Goal: Use online tool/utility: Utilize a website feature to perform a specific function

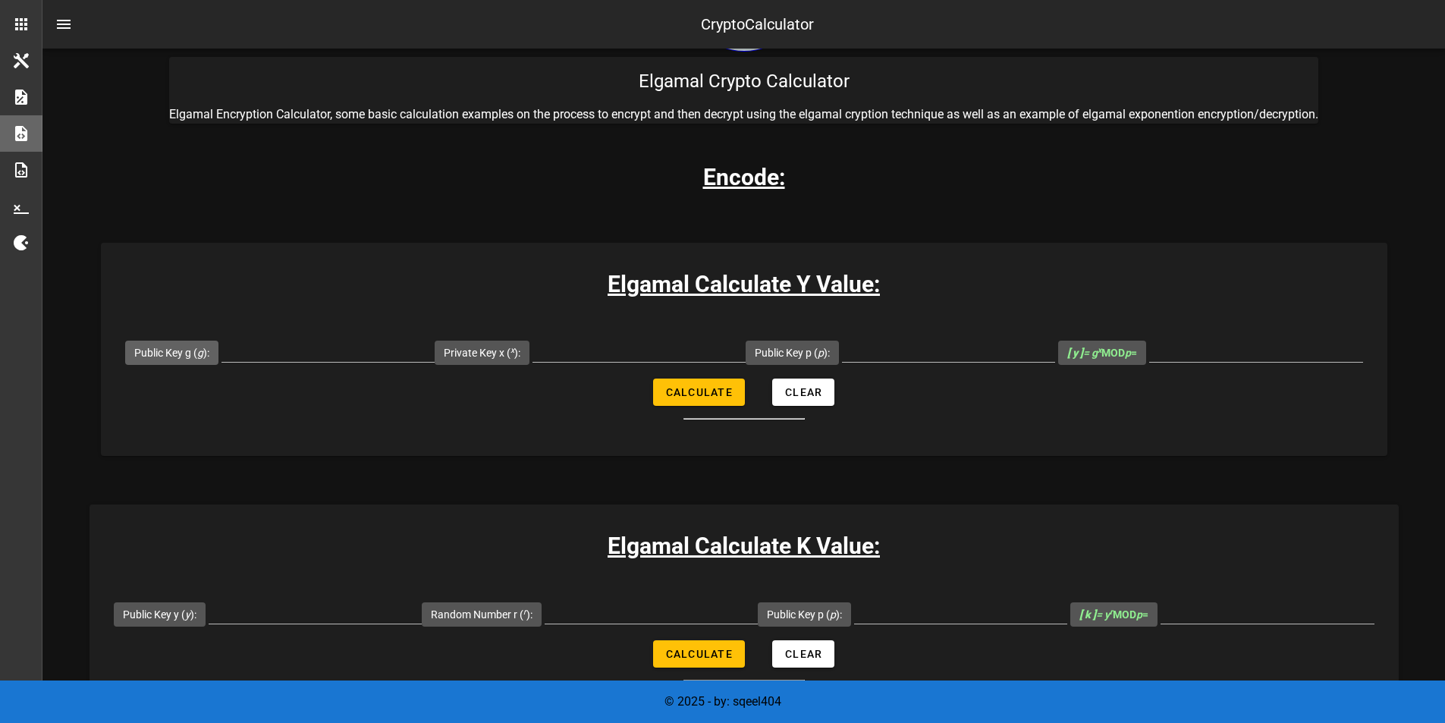
scroll to position [127, 0]
click at [206, 353] on label "Public Key g ( g ):" at bounding box center [171, 353] width 75 height 15
click at [221, 353] on input "Public Key g ( g ):" at bounding box center [327, 350] width 213 height 24
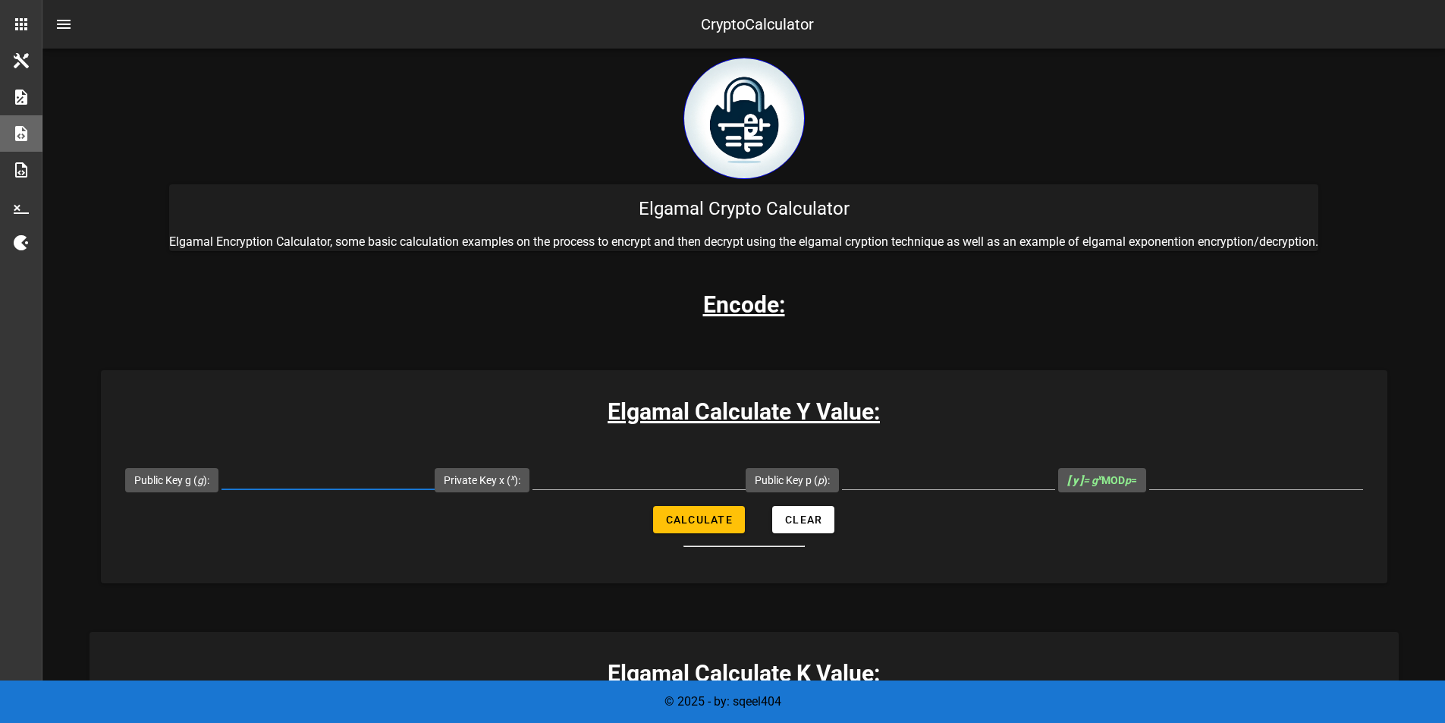
scroll to position [2, 0]
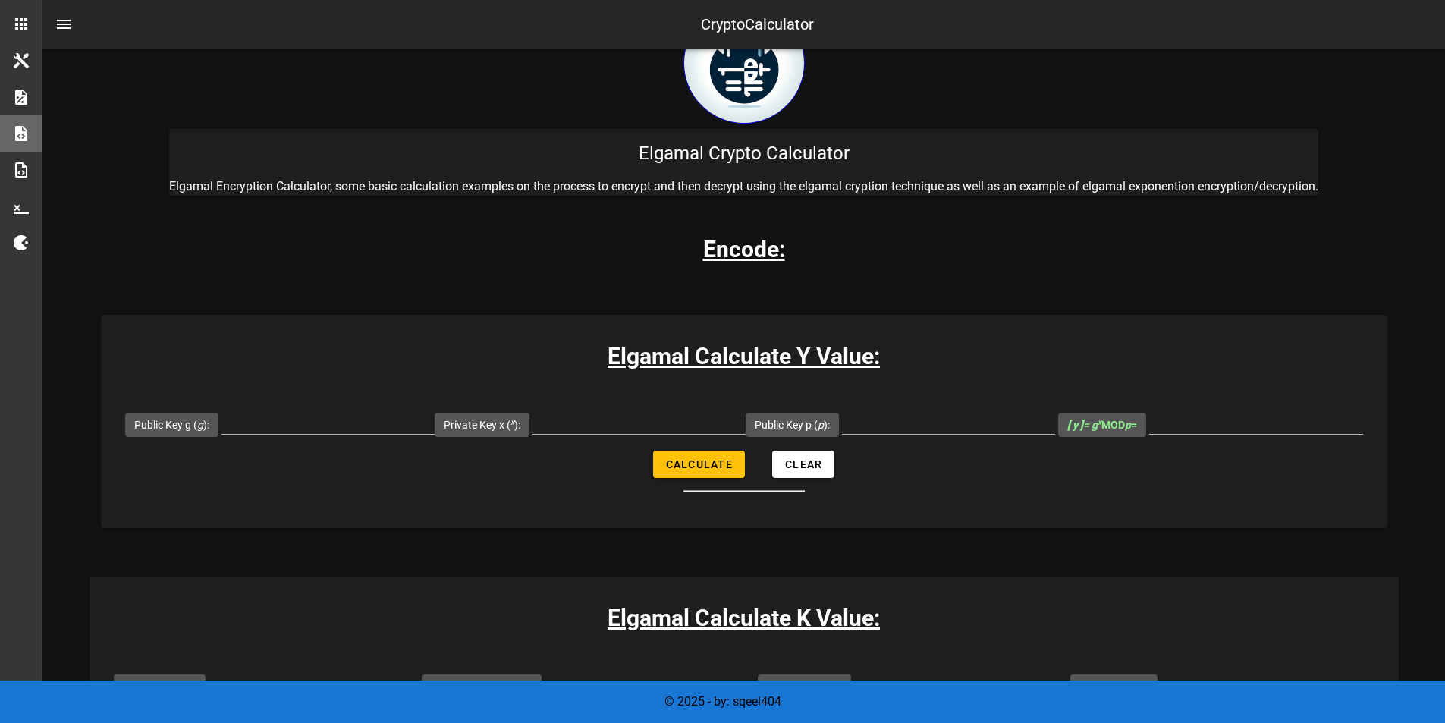
scroll to position [56, 0]
click at [268, 428] on input "Public Key g ( g ):" at bounding box center [327, 421] width 213 height 24
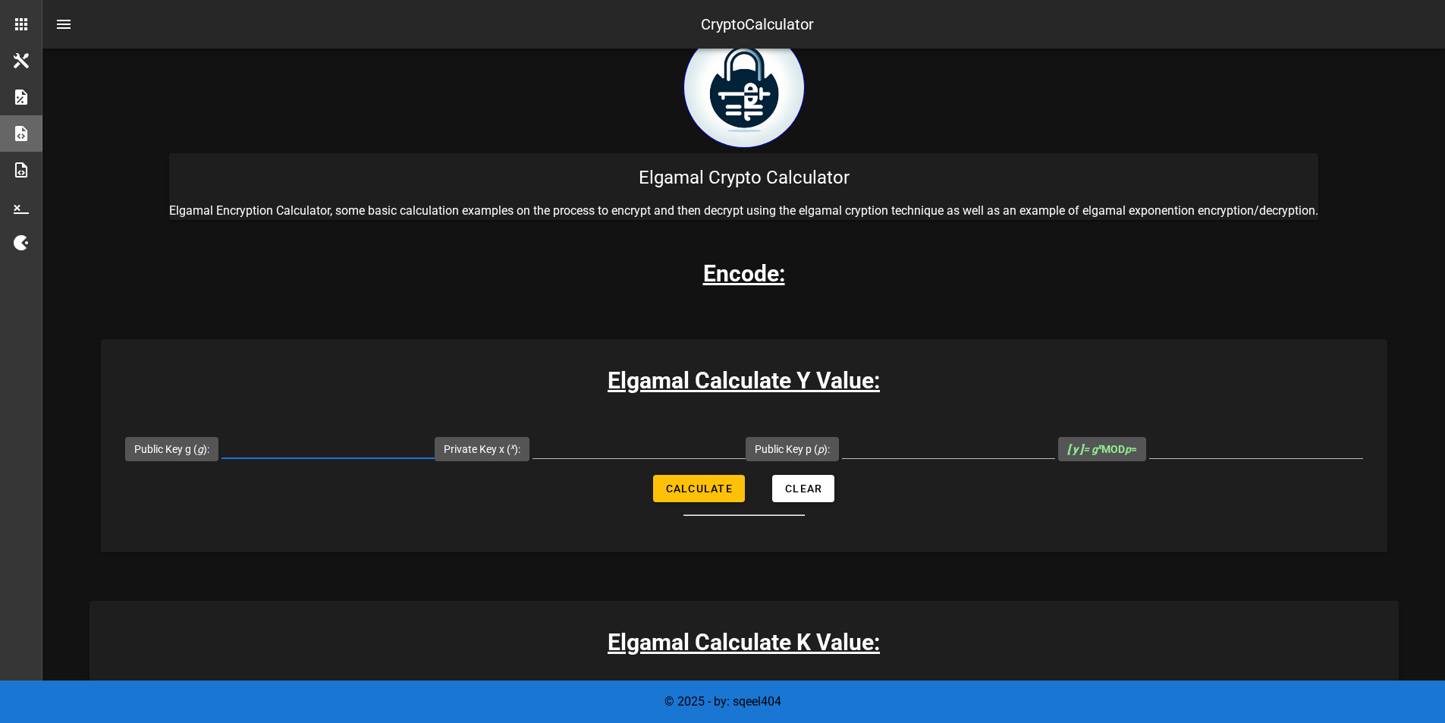
scroll to position [30, 0]
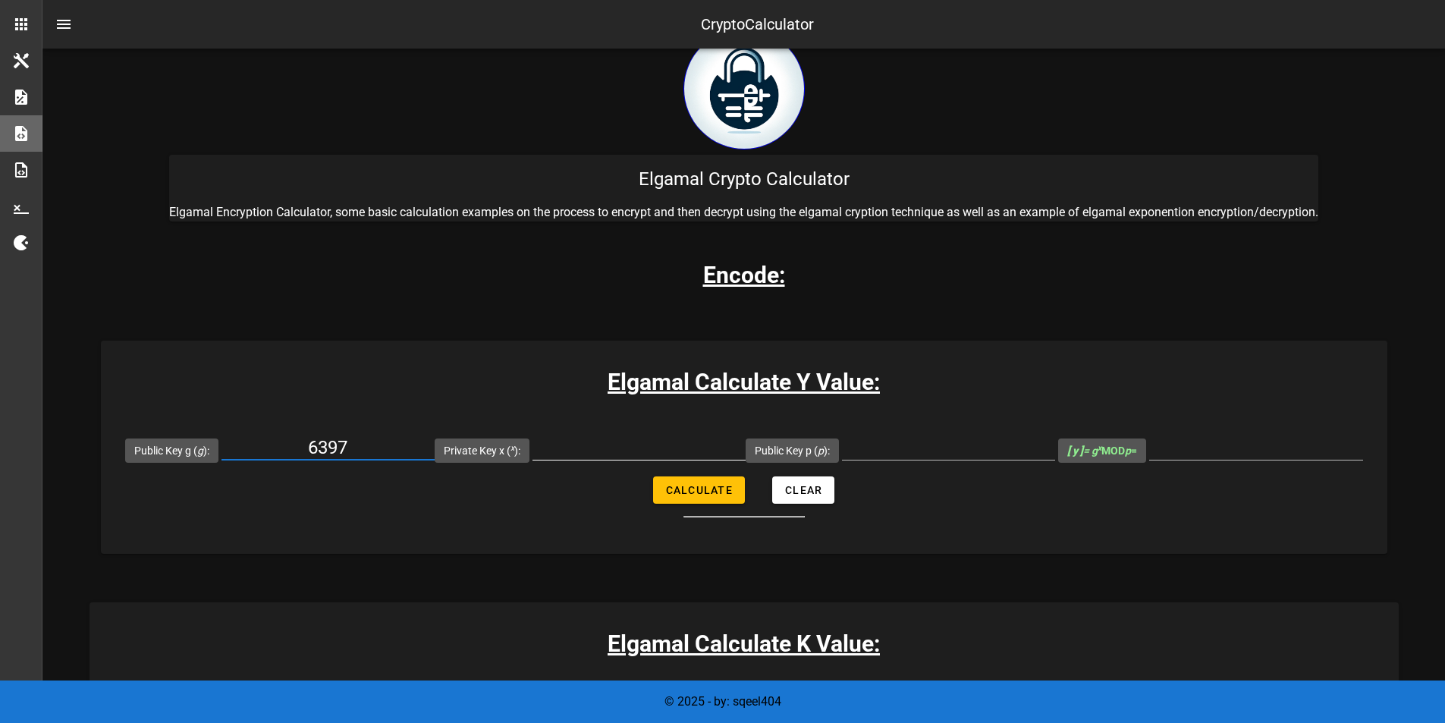
type input "6397"
click at [581, 454] on input "Private Key x ( x ):" at bounding box center [638, 447] width 213 height 24
type input "144"
click at [885, 451] on input "Public Key p ( p ):" at bounding box center [948, 447] width 213 height 24
click at [350, 445] on input "6397" at bounding box center [327, 447] width 213 height 24
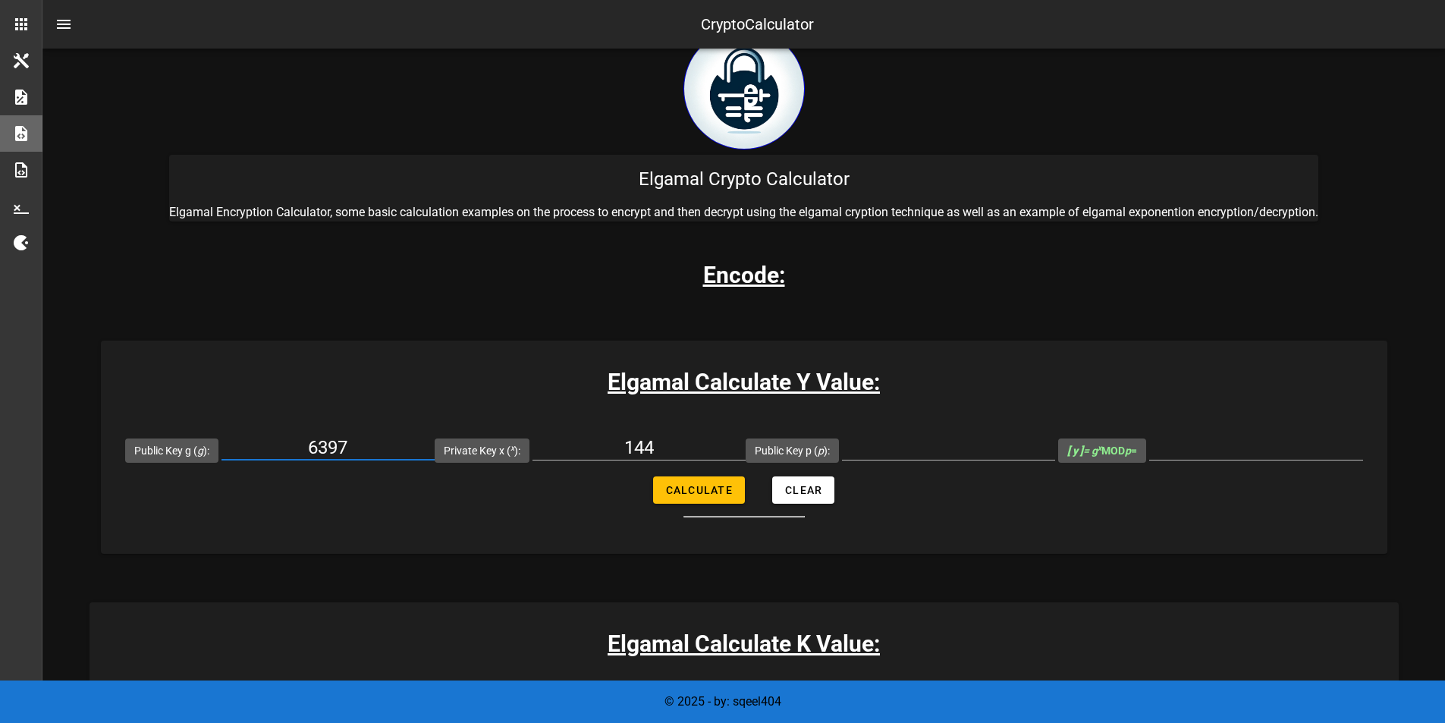
click at [350, 445] on input "6397" at bounding box center [327, 447] width 213 height 24
click at [912, 455] on input "Public Key p ( p ):" at bounding box center [948, 447] width 213 height 24
paste input "6397"
type input "6397"
click at [335, 448] on input "6397" at bounding box center [327, 447] width 213 height 24
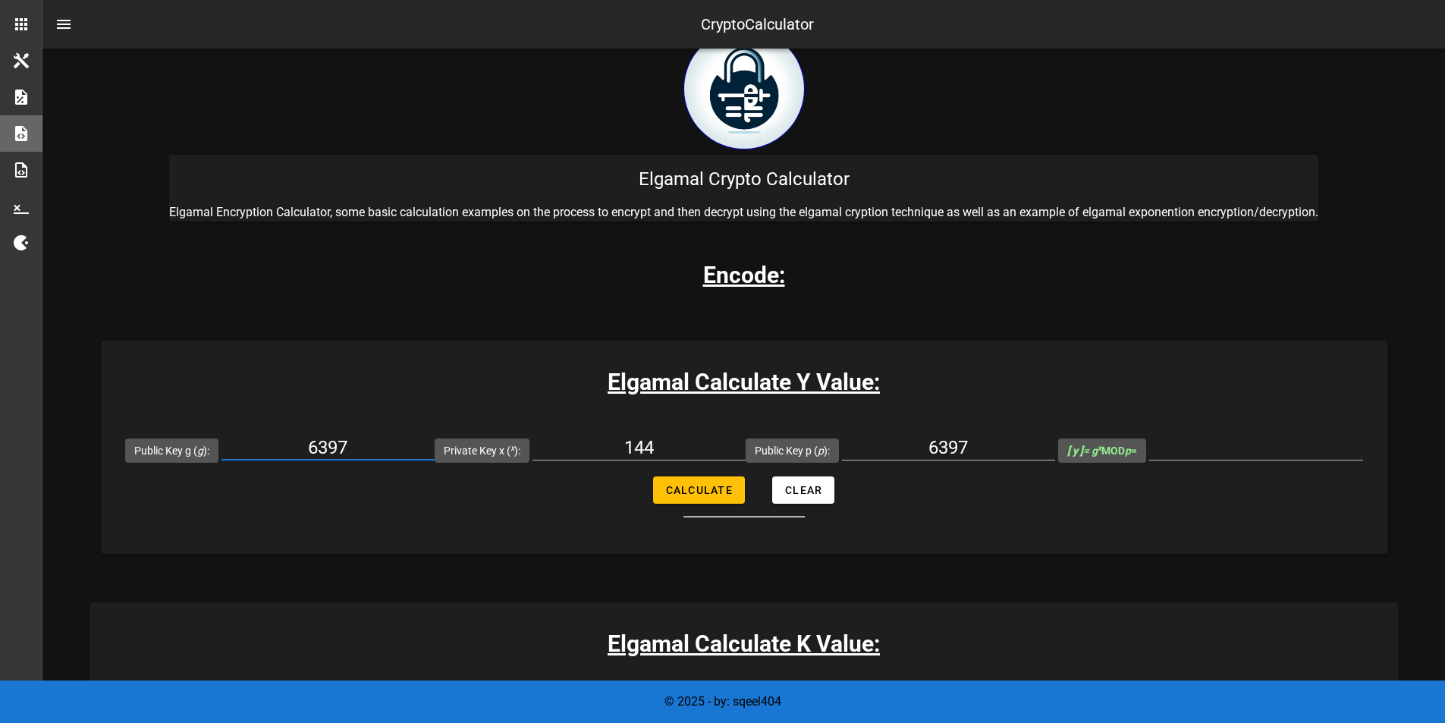
click at [335, 448] on input "6397" at bounding box center [327, 447] width 213 height 24
type input "429"
click at [673, 480] on button "Calculate" at bounding box center [699, 489] width 92 height 27
type input "2432"
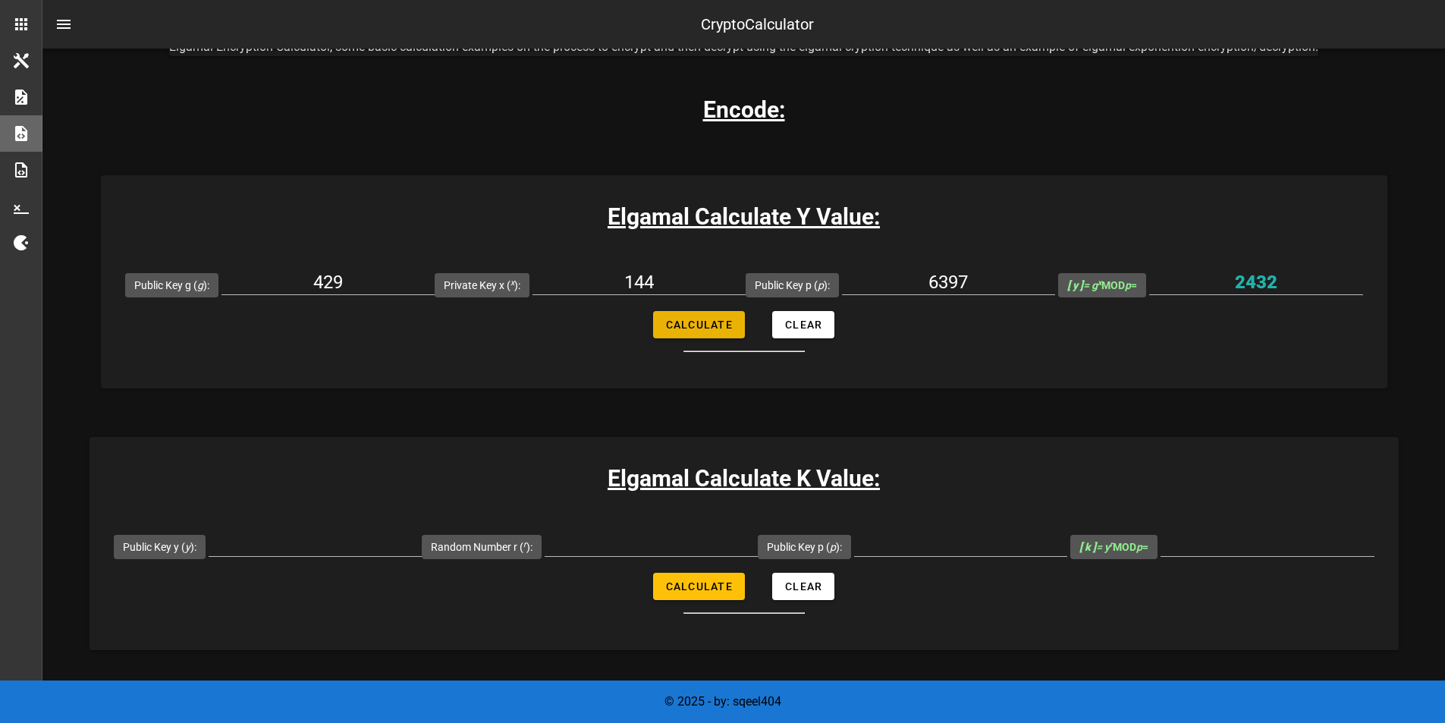
scroll to position [196, 0]
click at [258, 545] on input "Public Key y ( y ):" at bounding box center [315, 543] width 213 height 24
click at [1273, 272] on input "2432" at bounding box center [1256, 281] width 214 height 24
click at [391, 542] on input "Public Key y ( y ):" at bounding box center [315, 543] width 213 height 24
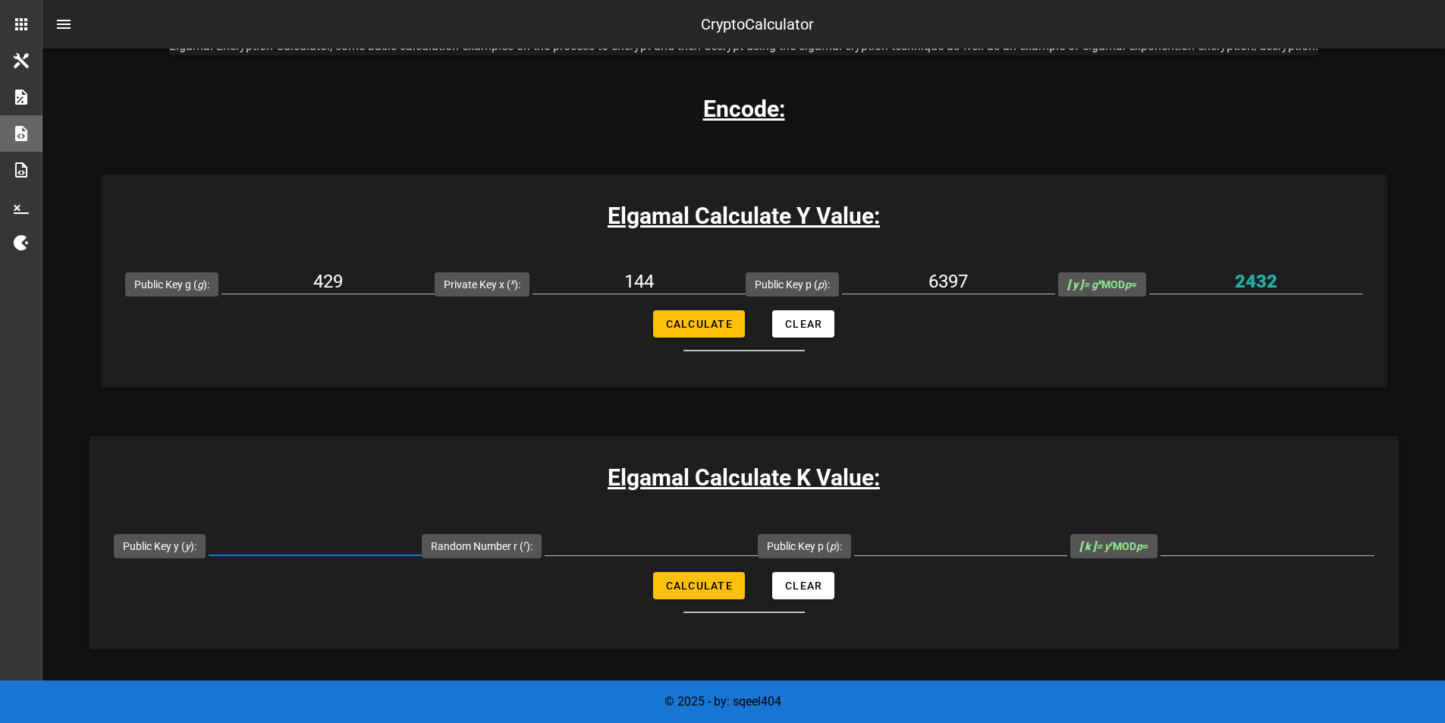
paste input "2432"
type input "2432"
click at [617, 546] on input "Random Number r ( r ):" at bounding box center [651, 543] width 213 height 24
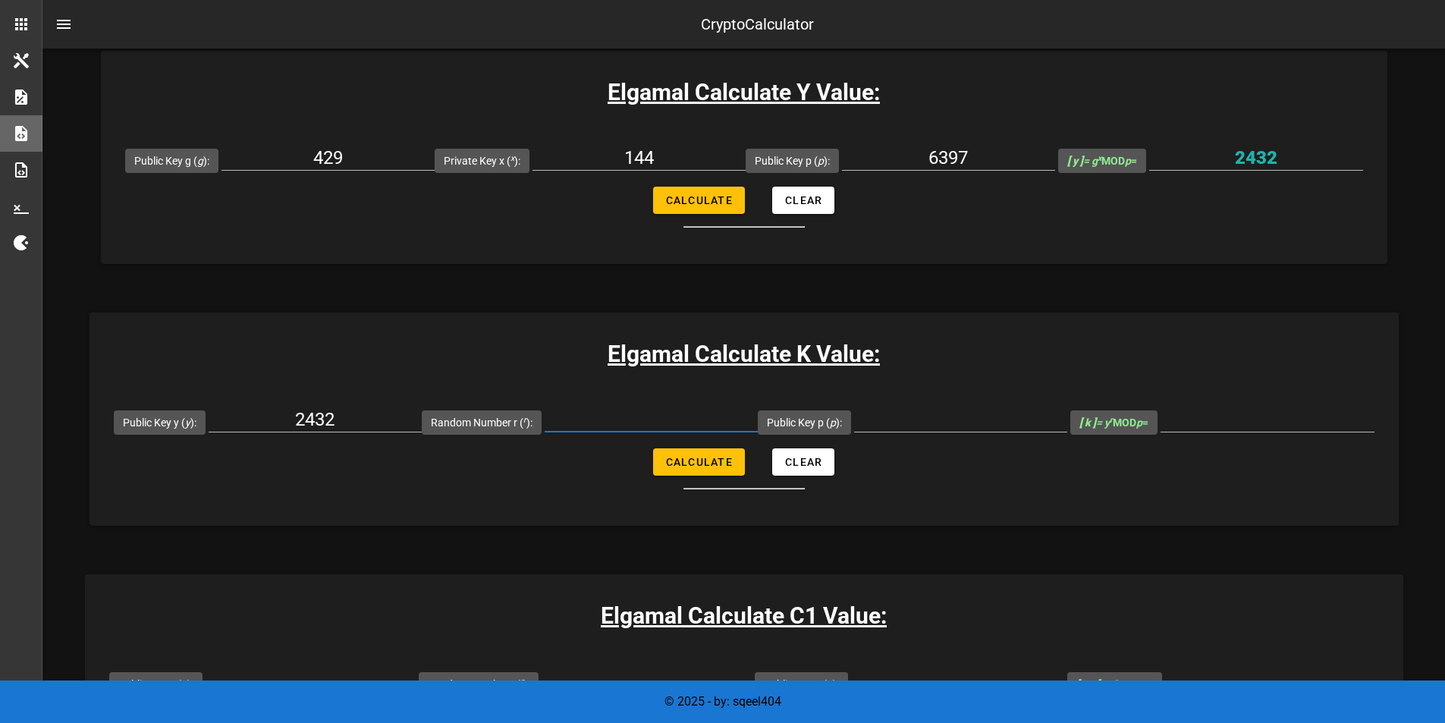
scroll to position [320, 0]
click at [901, 421] on input "Public Key p ( p ):" at bounding box center [960, 418] width 213 height 24
click at [959, 159] on input "6397" at bounding box center [948, 157] width 213 height 24
click at [904, 415] on input "Public Key p ( p ):" at bounding box center [960, 418] width 213 height 24
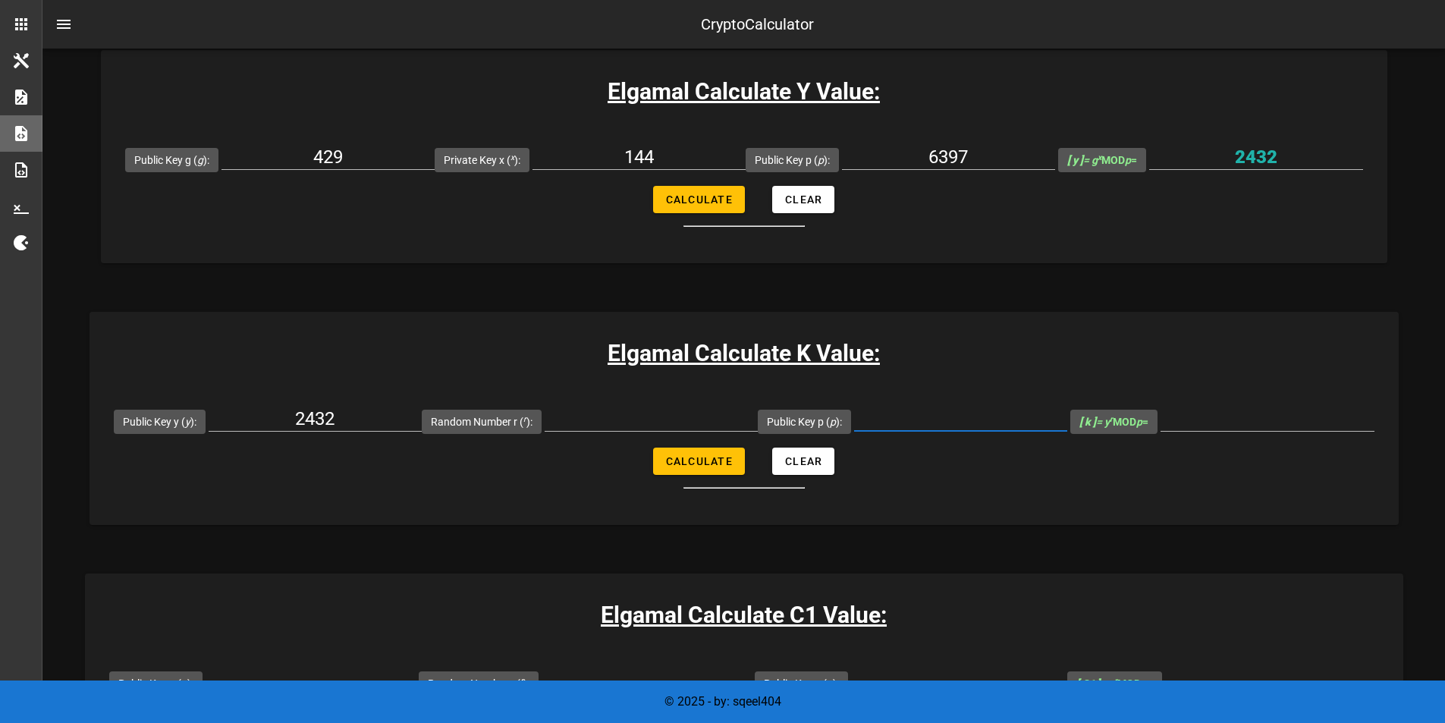
paste input "6397"
type input "6397"
click at [663, 416] on input "Random Number r ( r ):" at bounding box center [651, 418] width 213 height 24
click at [1225, 150] on input "2432" at bounding box center [1256, 157] width 214 height 24
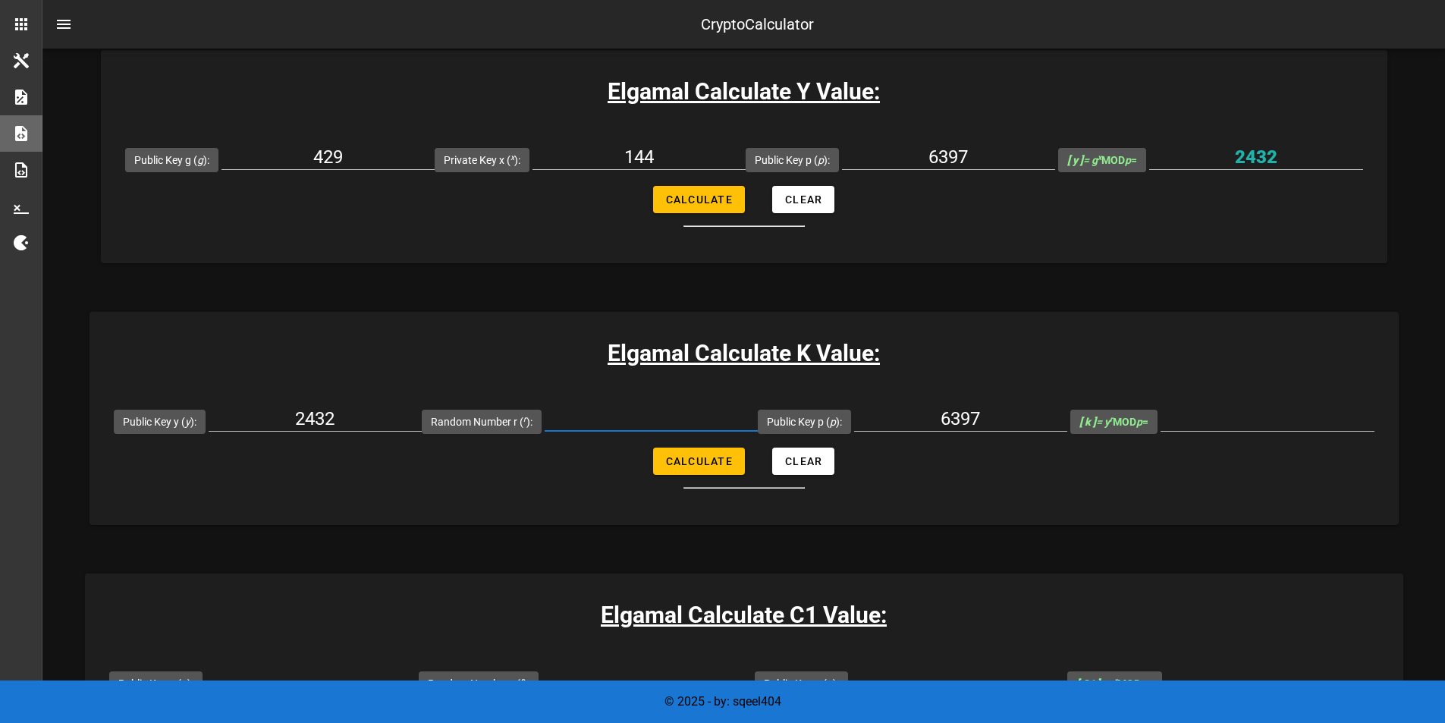
click at [664, 410] on input "Random Number r ( r ):" at bounding box center [651, 418] width 213 height 24
paste input "2432"
type input "2432"
click at [698, 473] on button "Calculate" at bounding box center [699, 460] width 92 height 27
type input "4521"
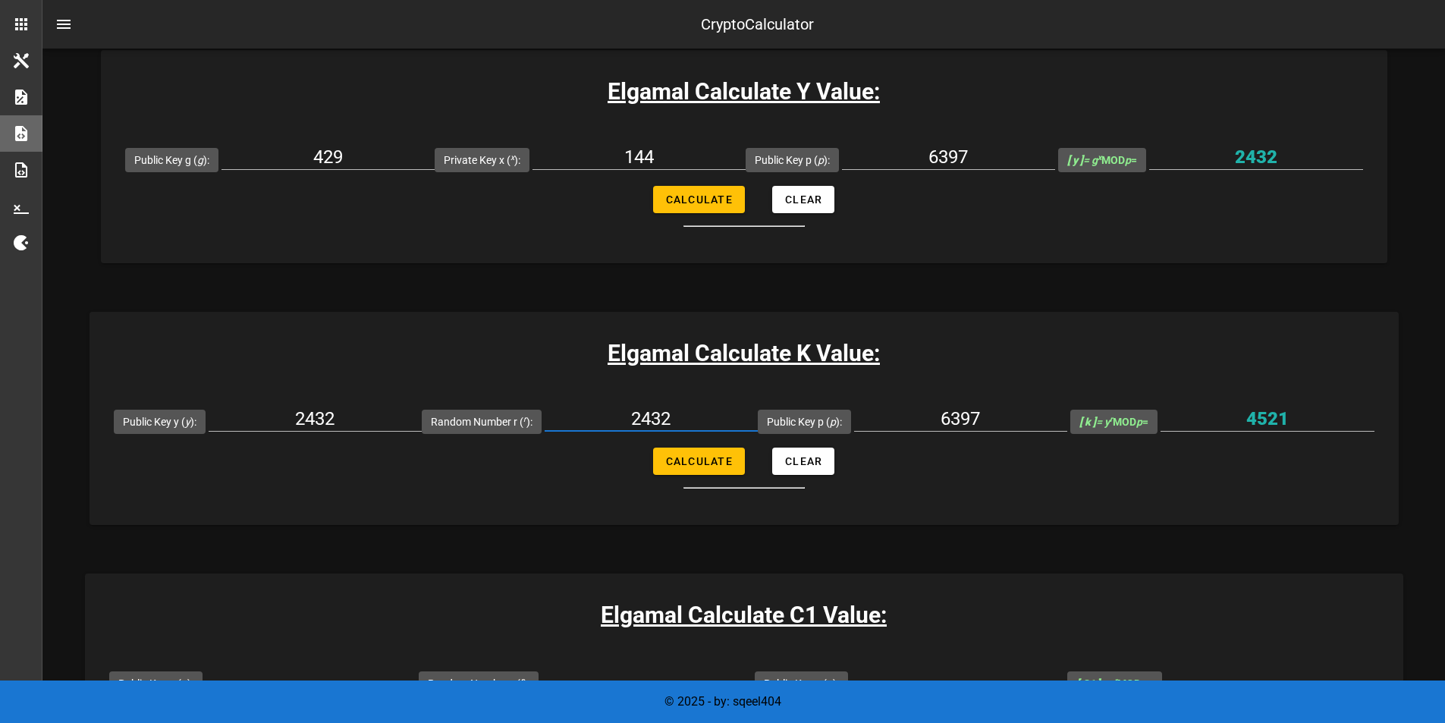
click at [641, 416] on input "2432" at bounding box center [651, 418] width 213 height 24
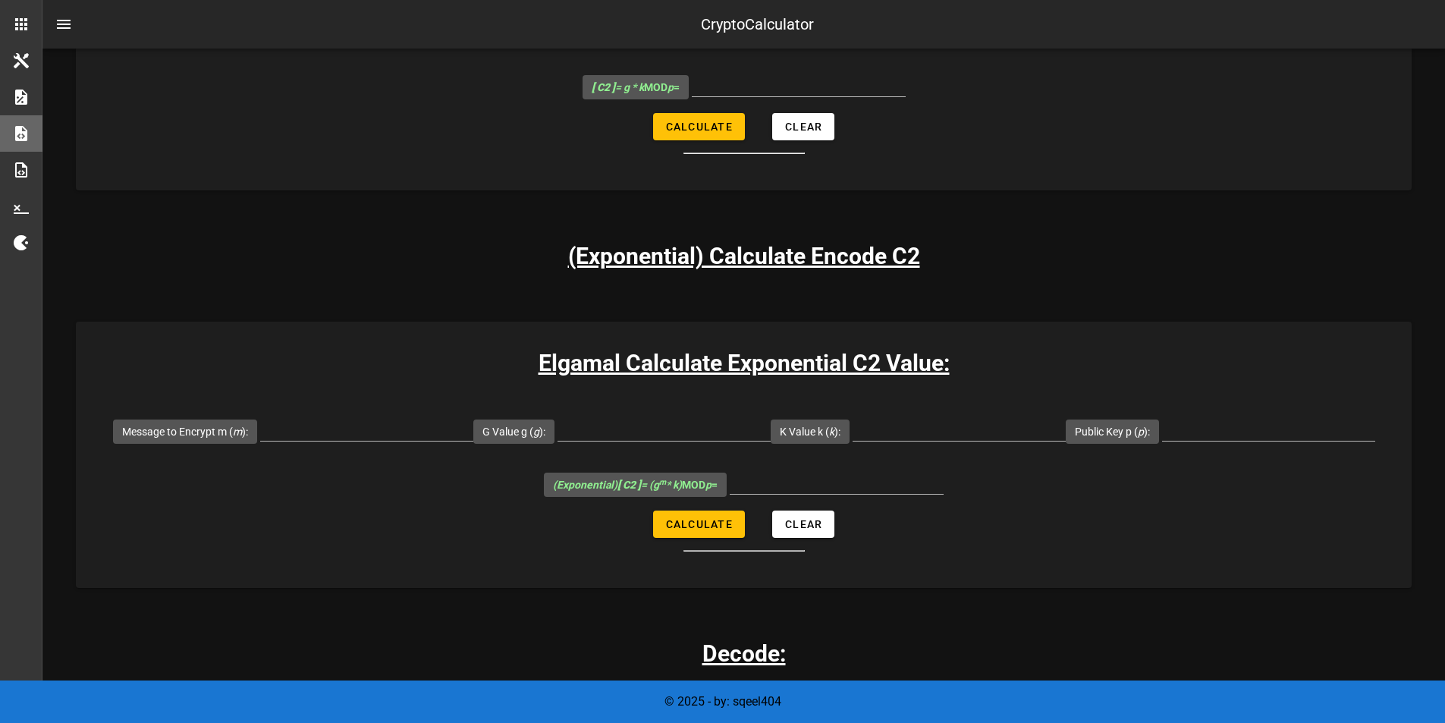
scroll to position [1573, 0]
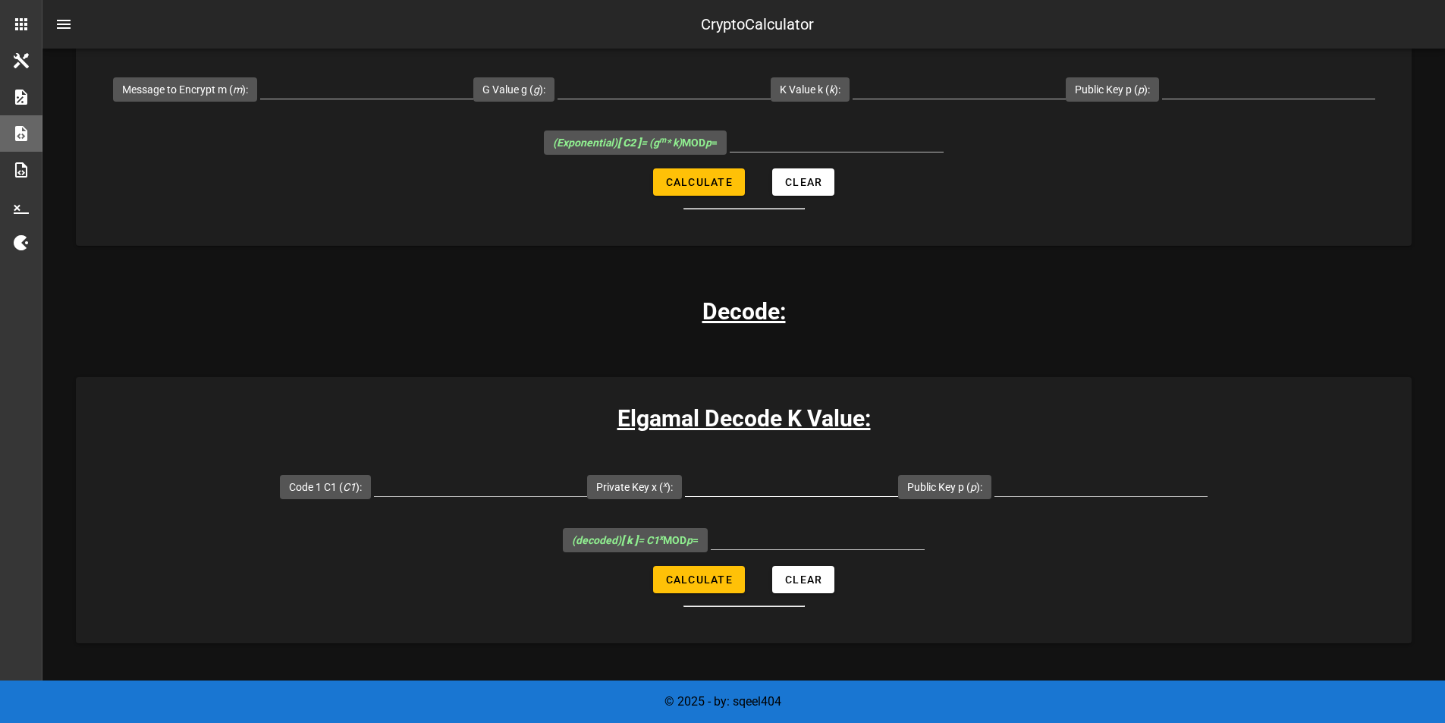
click at [685, 502] on div at bounding box center [791, 507] width 213 height 11
click at [685, 472] on input "Private Key x ( x ):" at bounding box center [791, 484] width 213 height 24
click at [374, 472] on div at bounding box center [480, 492] width 213 height 41
click at [374, 472] on input "Code 1 C1 ( C1 ):" at bounding box center [480, 484] width 213 height 24
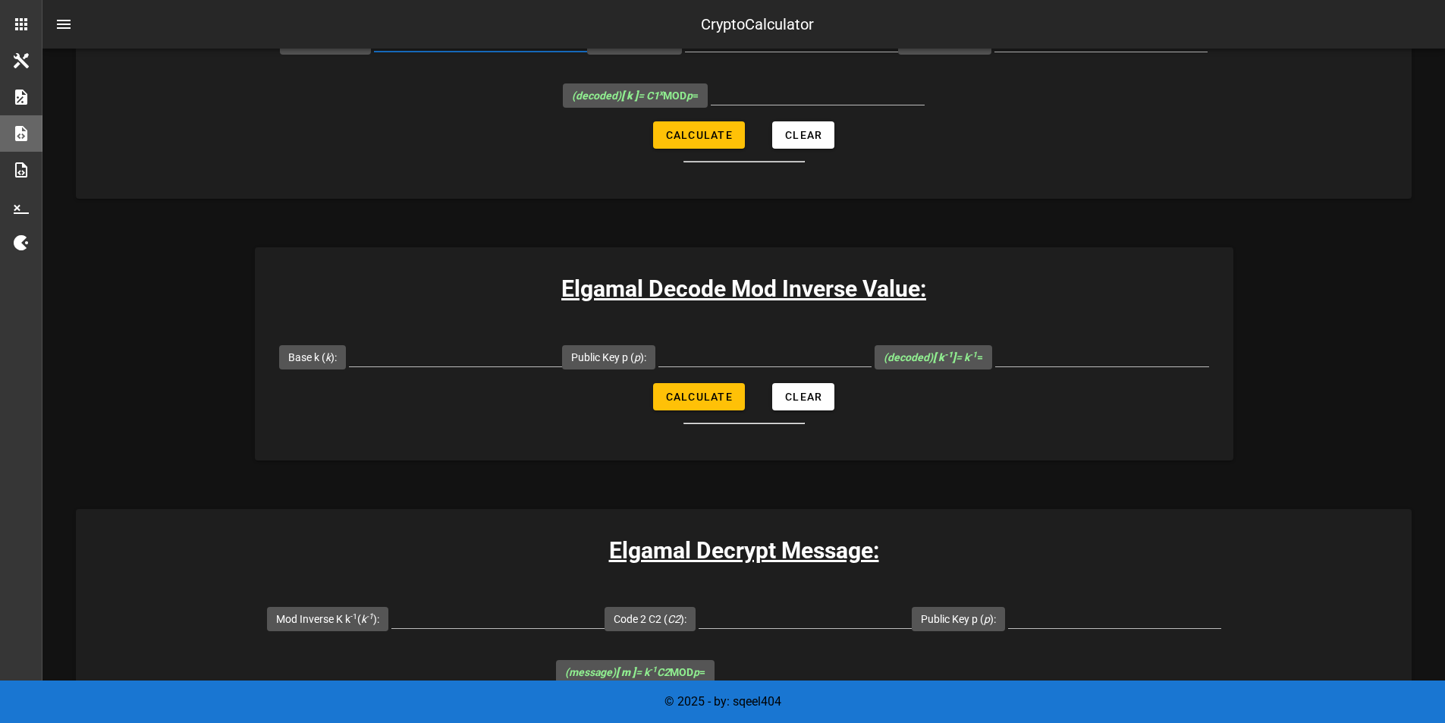
scroll to position [2019, 0]
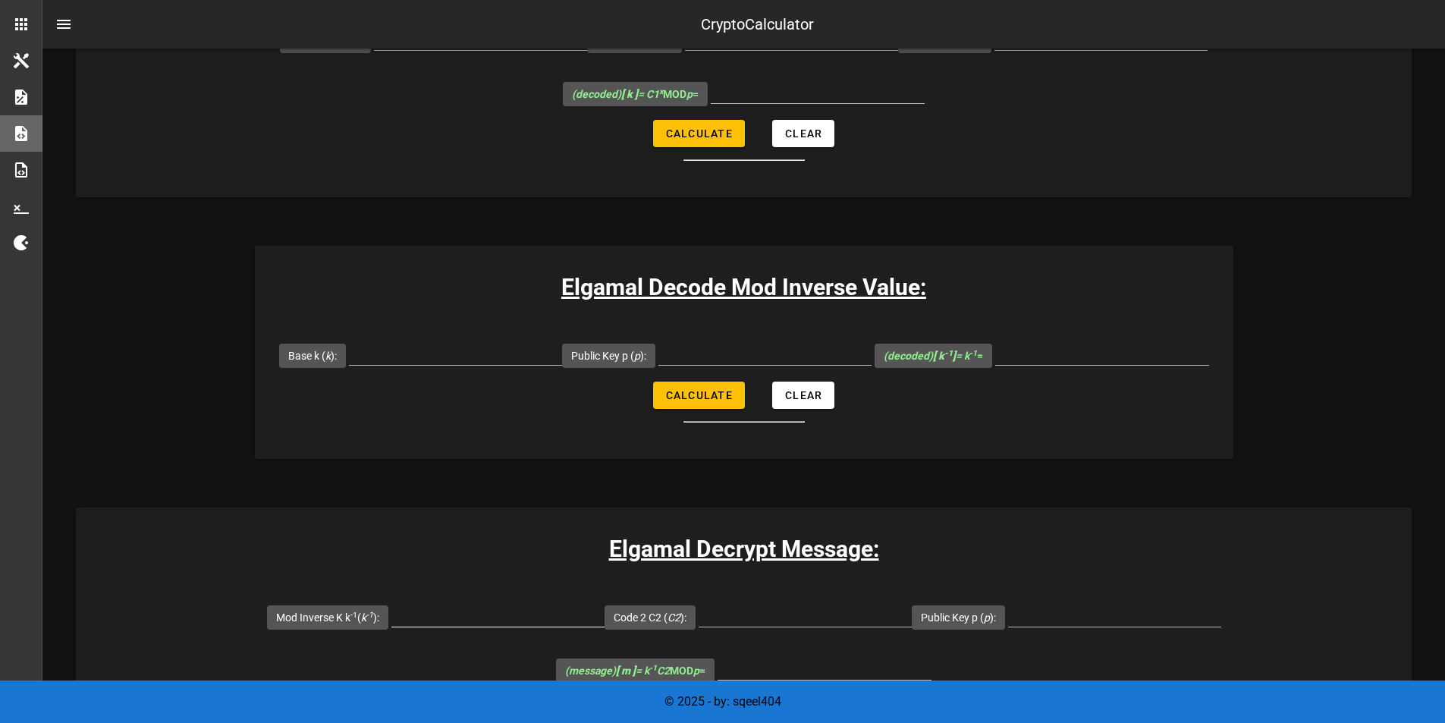
click at [490, 632] on div at bounding box center [497, 637] width 213 height 11
click at [791, 655] on input "(message) [ m ] = k -1 C2 MOD p =" at bounding box center [824, 667] width 214 height 24
click at [529, 602] on input "Mod Inverse [PERSON_NAME] -1 ( k -1 ):" at bounding box center [497, 614] width 213 height 24
click at [627, 664] on b "[ m ]" at bounding box center [626, 670] width 20 height 12
click at [717, 655] on input "(message) [ m ] = k -1 C2 MOD p =" at bounding box center [824, 667] width 214 height 24
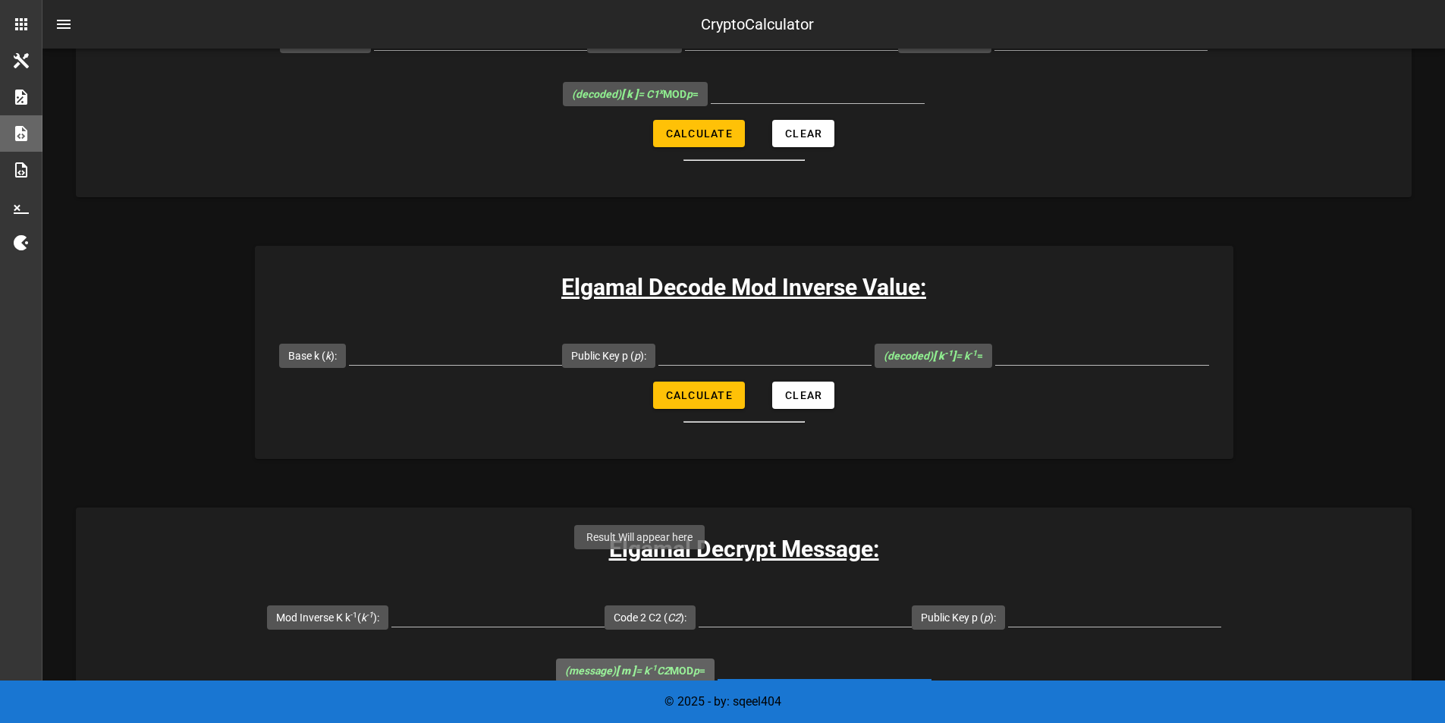
click at [645, 664] on icon "(message) [ m ] = k -1 C2" at bounding box center [617, 670] width 105 height 12
click at [717, 655] on input "(message) [ m ] = k -1 C2 MOD p =" at bounding box center [824, 667] width 214 height 24
click at [645, 664] on icon "(message) [ m ] = k -1 C2" at bounding box center [617, 670] width 105 height 12
click at [717, 655] on input "(message) [ m ] = k -1 C2 MOD p =" at bounding box center [824, 667] width 214 height 24
click at [762, 655] on input "(message) [ m ] = k -1 C2 MOD p =" at bounding box center [824, 667] width 214 height 24
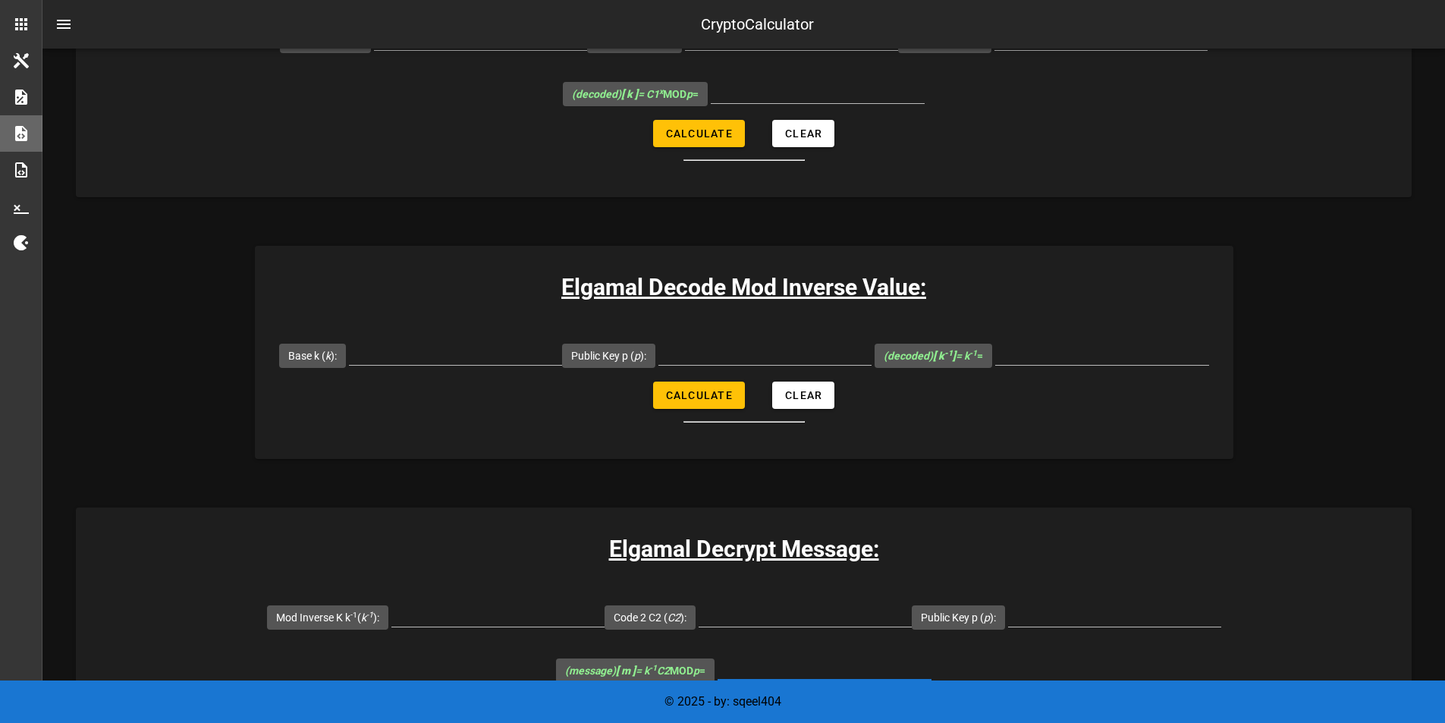
click at [778, 655] on input "(message) [ m ] = k -1 C2 MOD p =" at bounding box center [824, 667] width 214 height 24
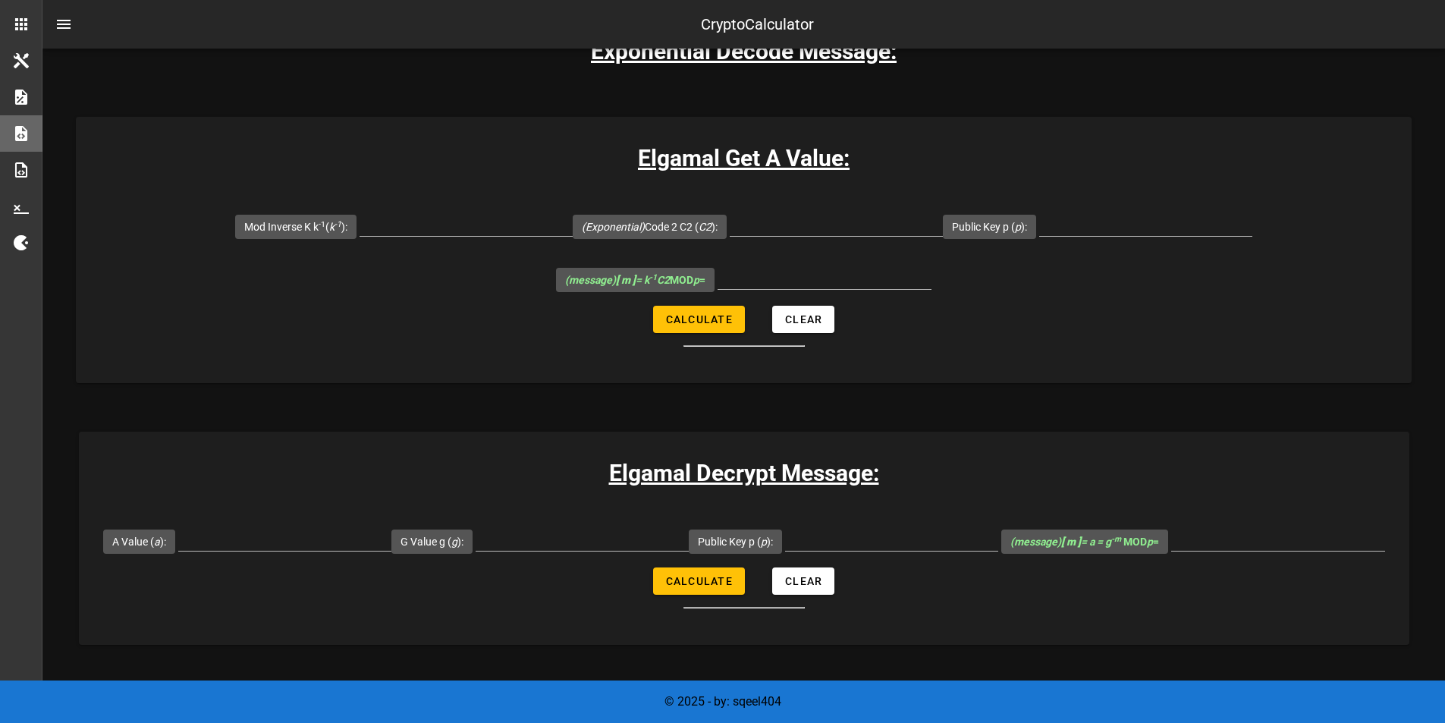
scroll to position [2957, 0]
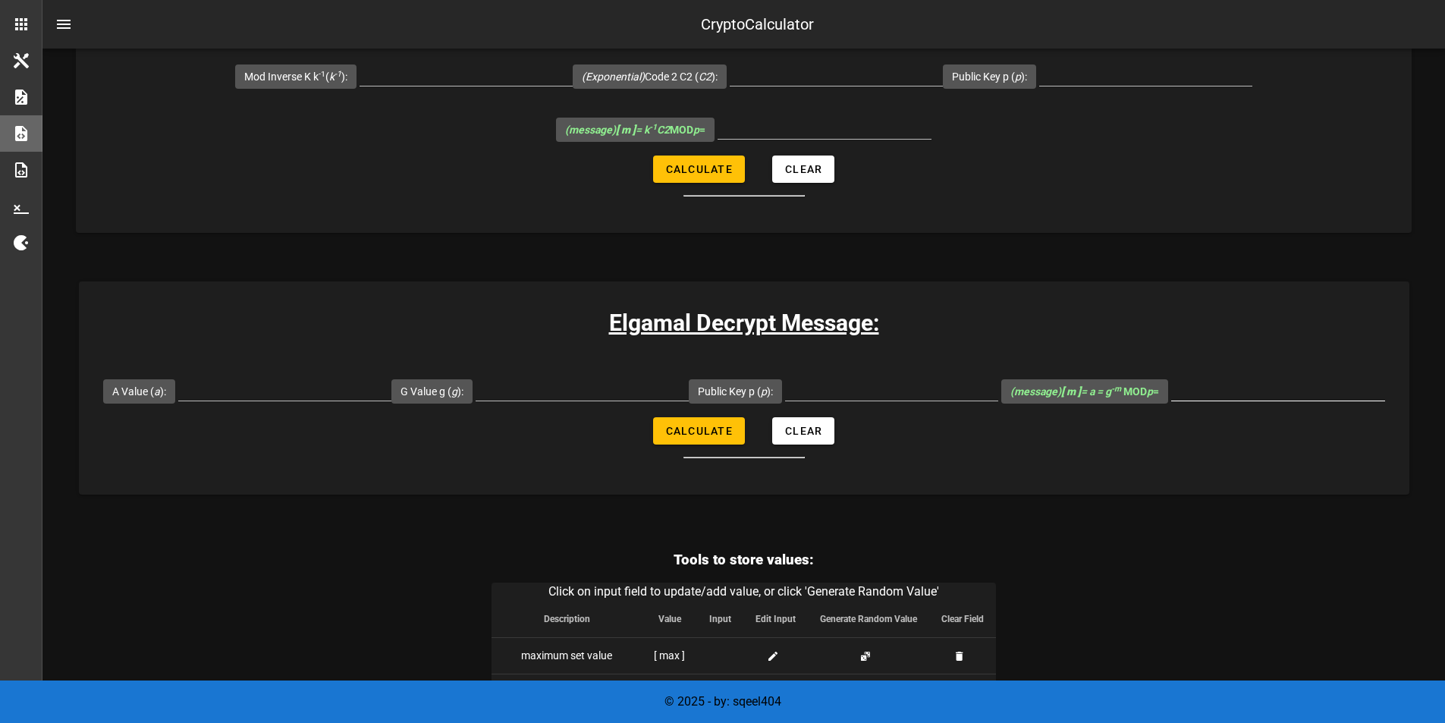
click at [1199, 376] on div at bounding box center [1278, 396] width 214 height 41
click at [1197, 376] on input "(message) [ m ] = a = g -m MOD p =" at bounding box center [1278, 388] width 214 height 24
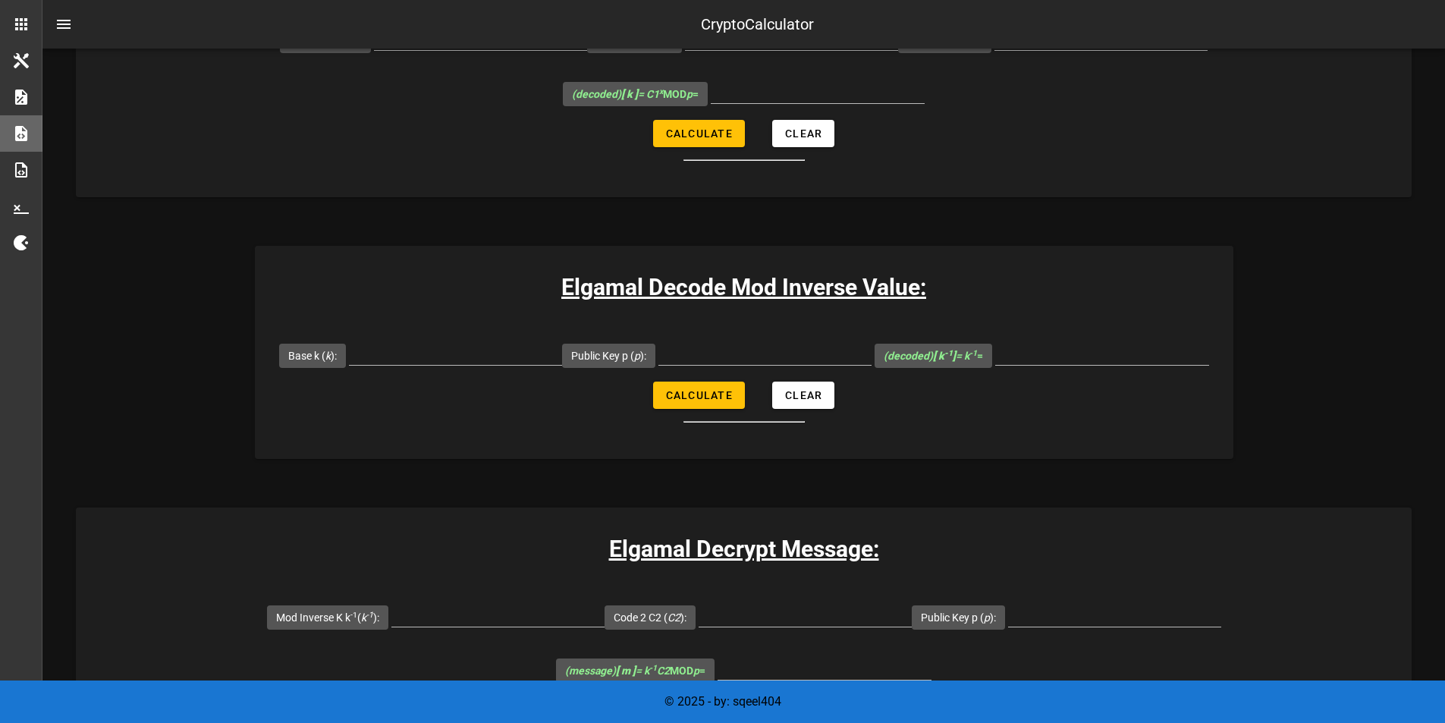
scroll to position [2020, 0]
click at [765, 654] on input "(message) [ m ] = k -1 C2 MOD p =" at bounding box center [824, 666] width 214 height 24
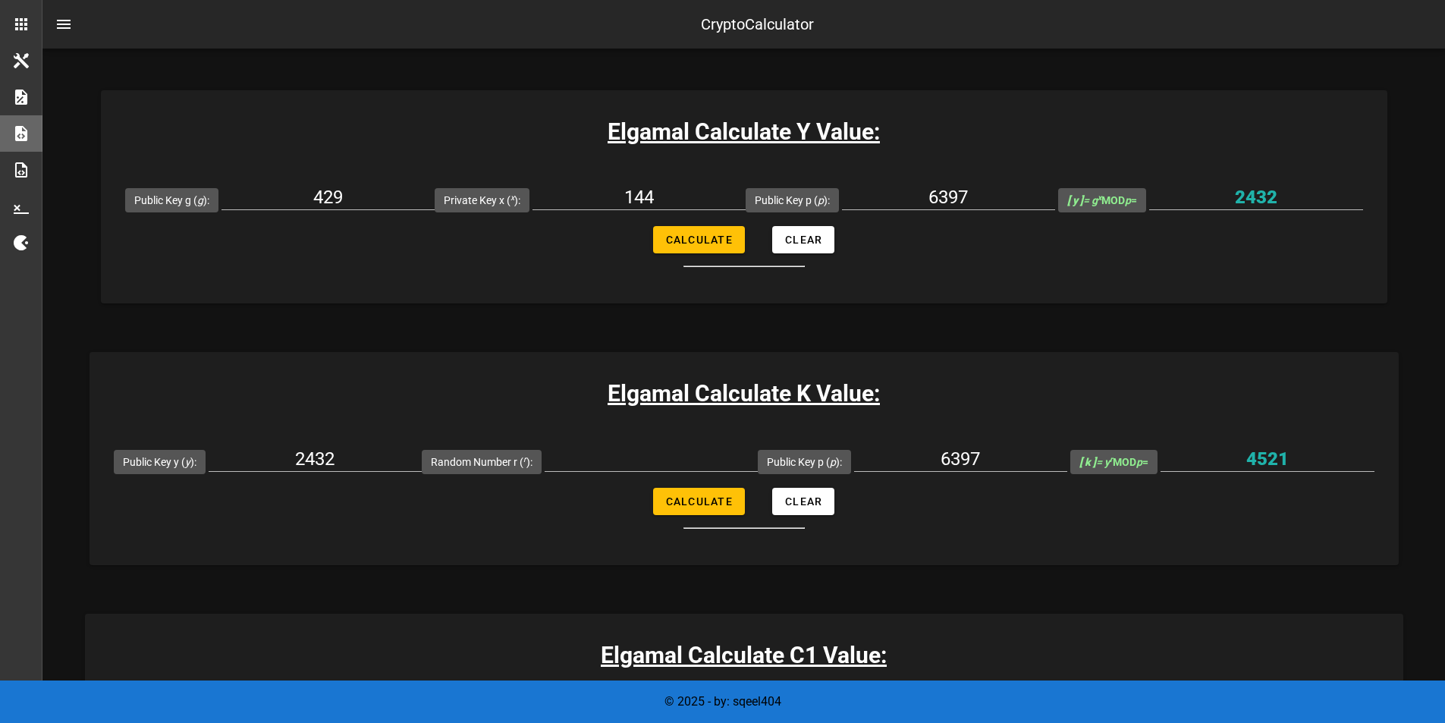
scroll to position [281, 0]
click at [652, 466] on input "Random Number r ( r ):" at bounding box center [651, 458] width 213 height 24
click at [651, 457] on input "Random Number r ( r ):" at bounding box center [651, 458] width 213 height 24
click at [627, 454] on input "Random Number r ( r ):" at bounding box center [651, 458] width 213 height 24
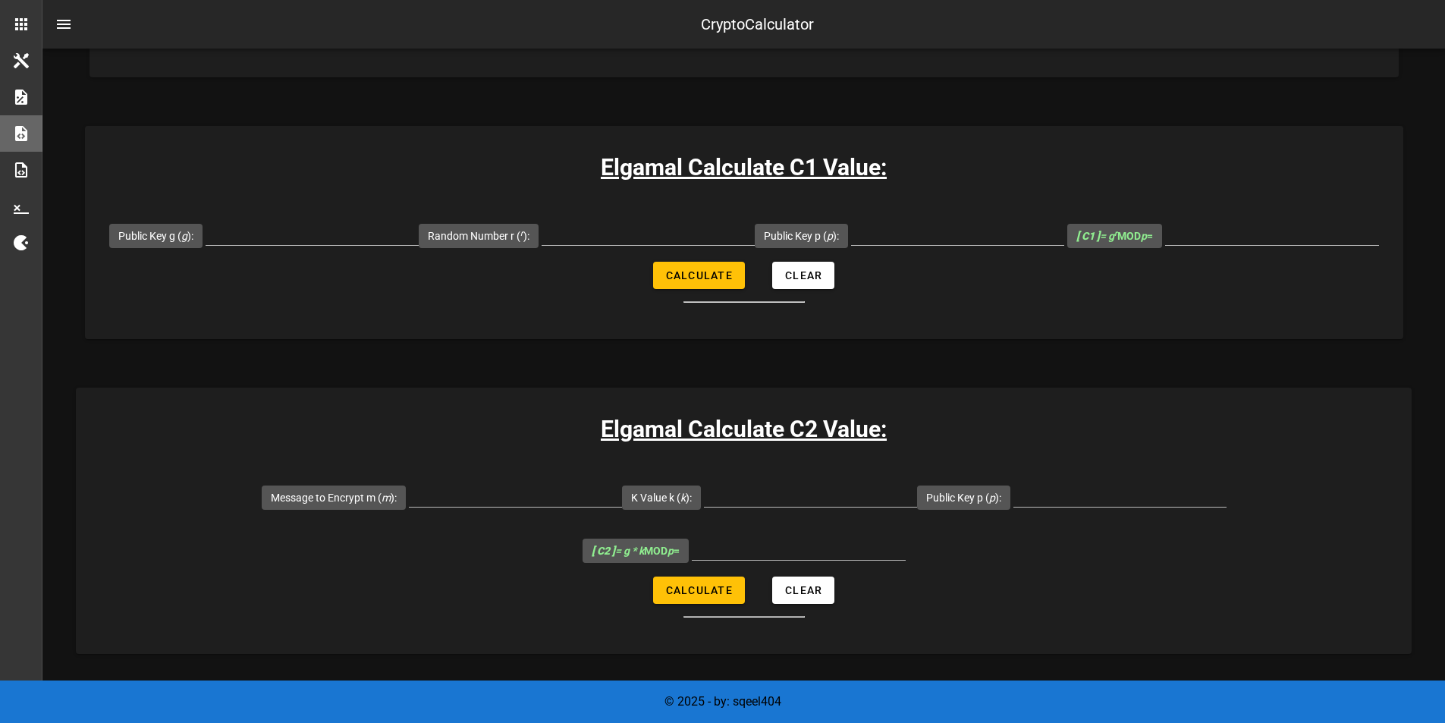
scroll to position [799, 0]
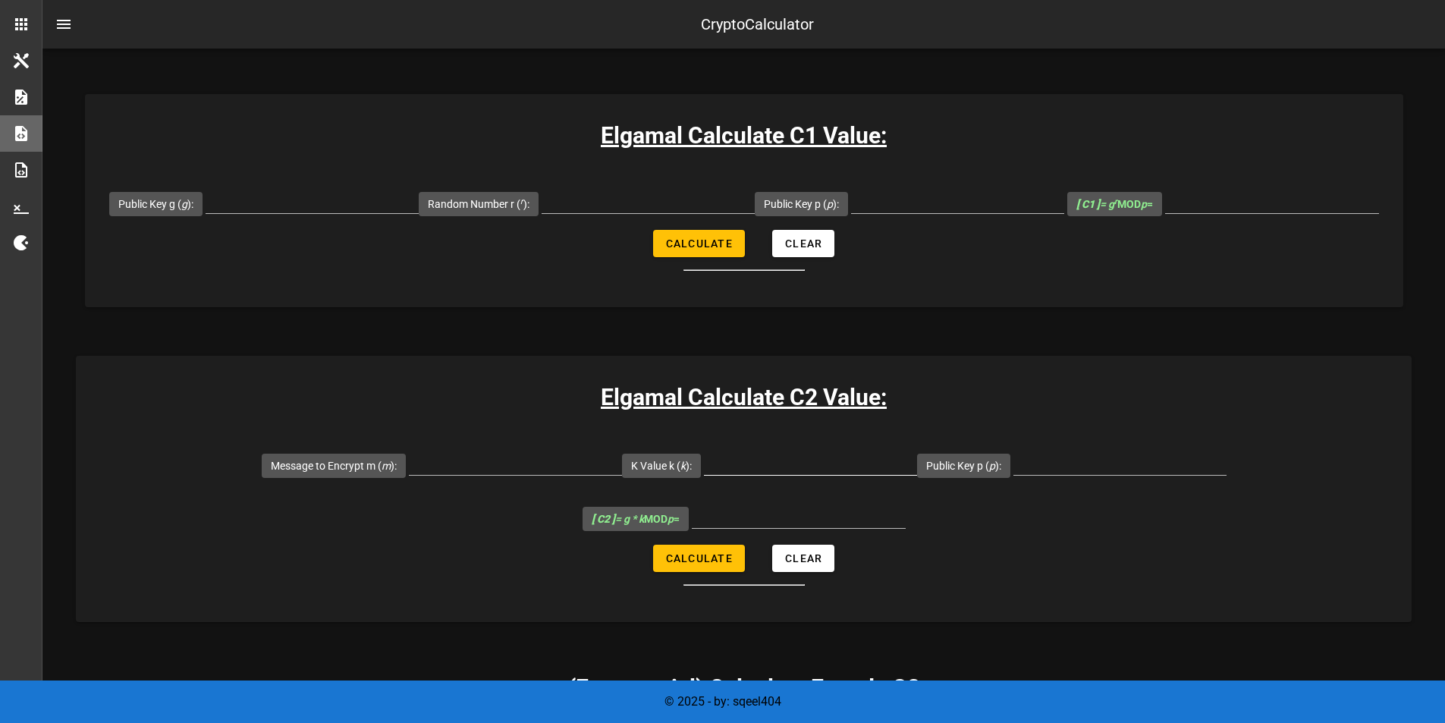
click at [704, 474] on div at bounding box center [810, 462] width 213 height 24
click at [409, 476] on div at bounding box center [515, 470] width 213 height 41
click at [409, 473] on input "Message to Encrypt m ( m ):" at bounding box center [515, 462] width 213 height 24
type input "321"
click at [704, 453] on input "K Value k ( k ):" at bounding box center [810, 462] width 213 height 24
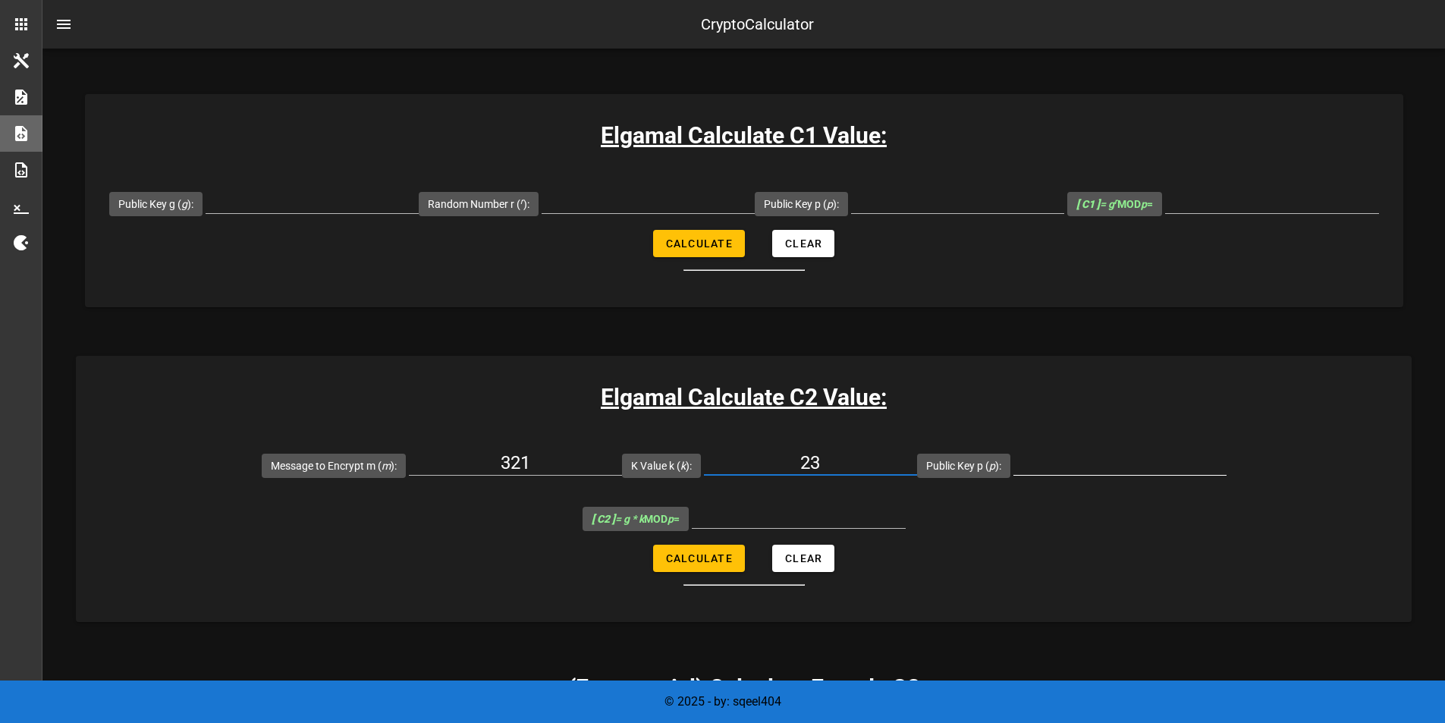
type input "23"
click at [1013, 477] on div at bounding box center [1119, 470] width 213 height 41
click at [1013, 470] on input "Public Key p ( p ):" at bounding box center [1119, 462] width 213 height 24
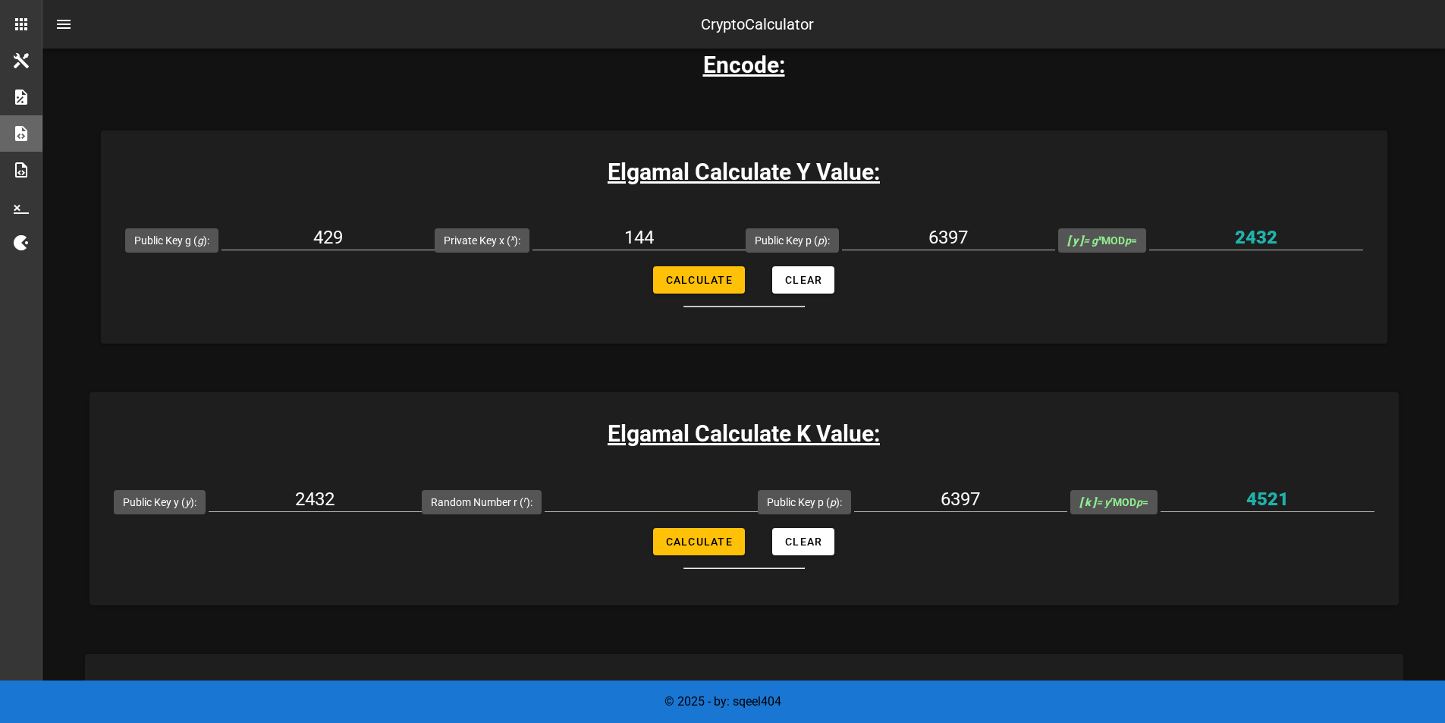
scroll to position [239, 0]
click at [933, 250] on div "6397" at bounding box center [948, 238] width 213 height 24
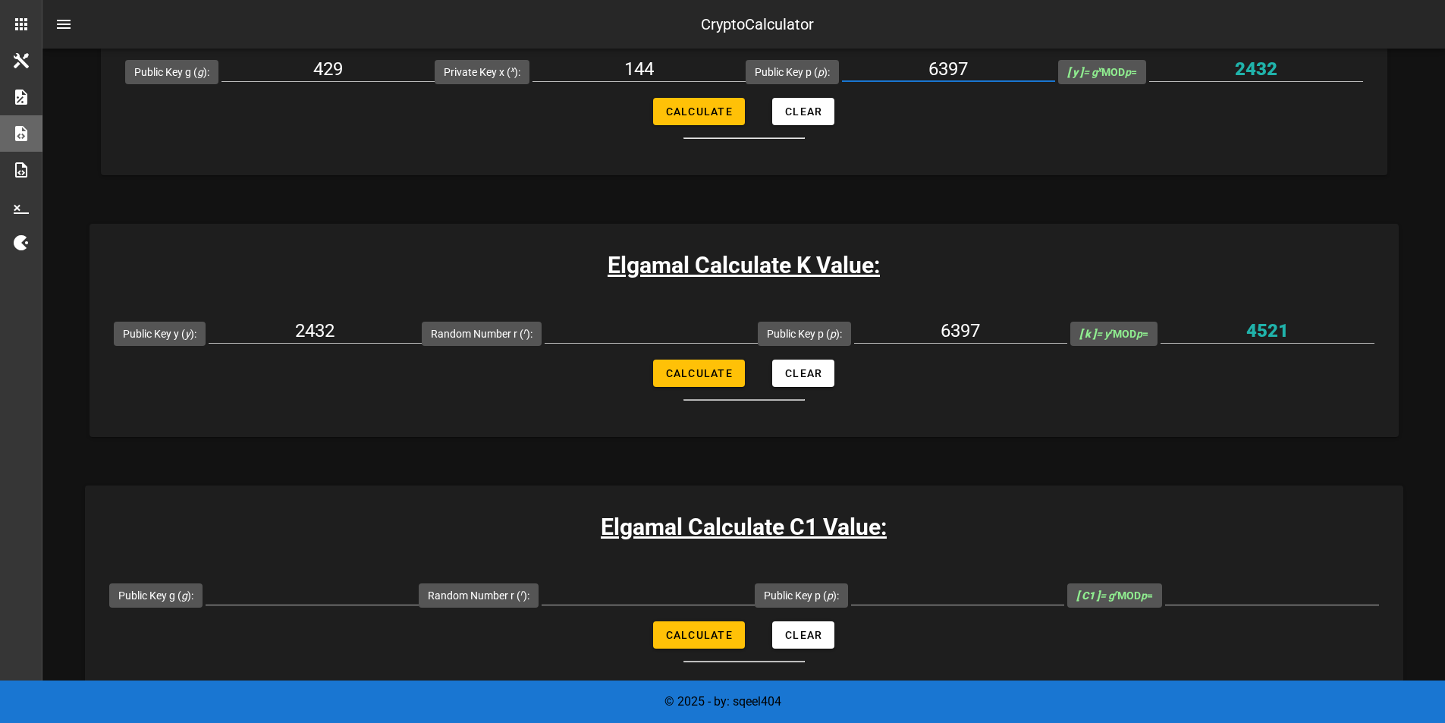
scroll to position [409, 0]
click at [948, 78] on input "6397" at bounding box center [948, 68] width 213 height 24
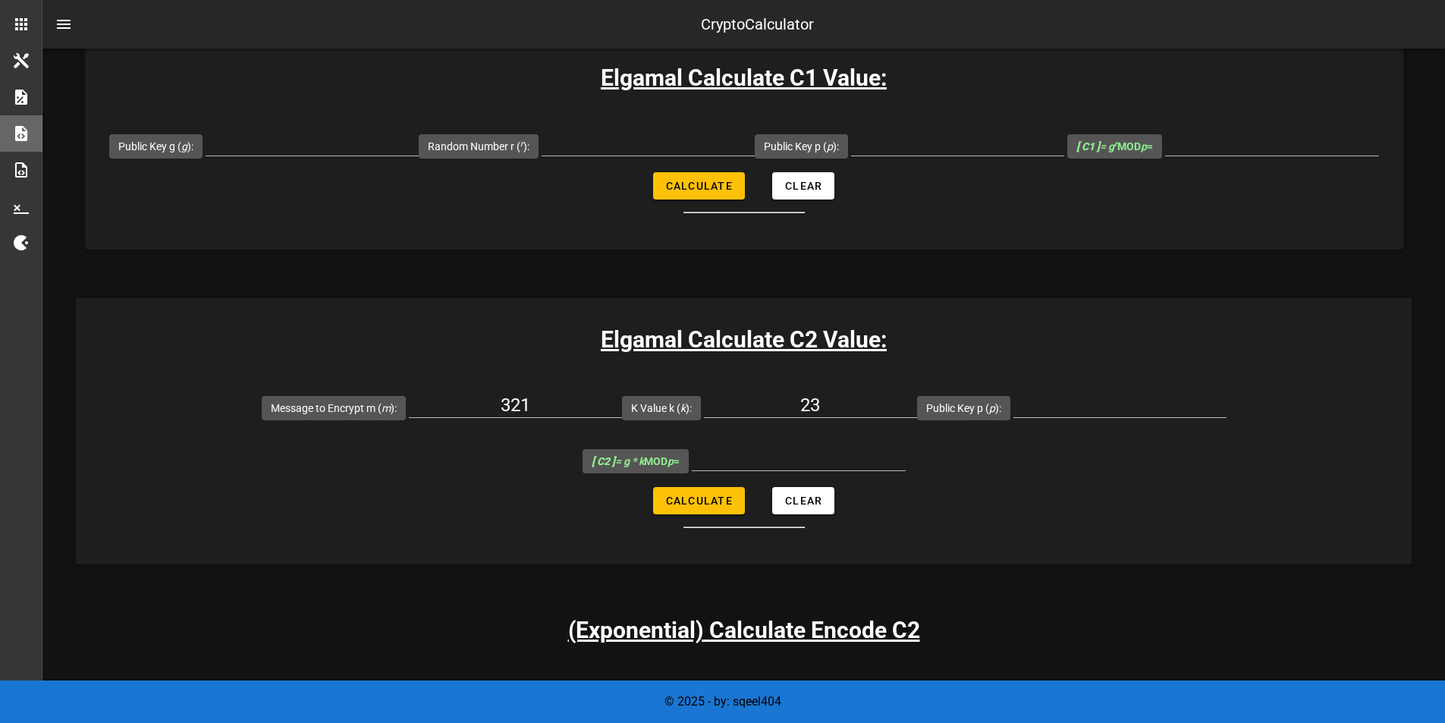
scroll to position [858, 0]
click at [1013, 398] on input "Public Key p ( p ):" at bounding box center [1119, 404] width 213 height 24
paste input "6397"
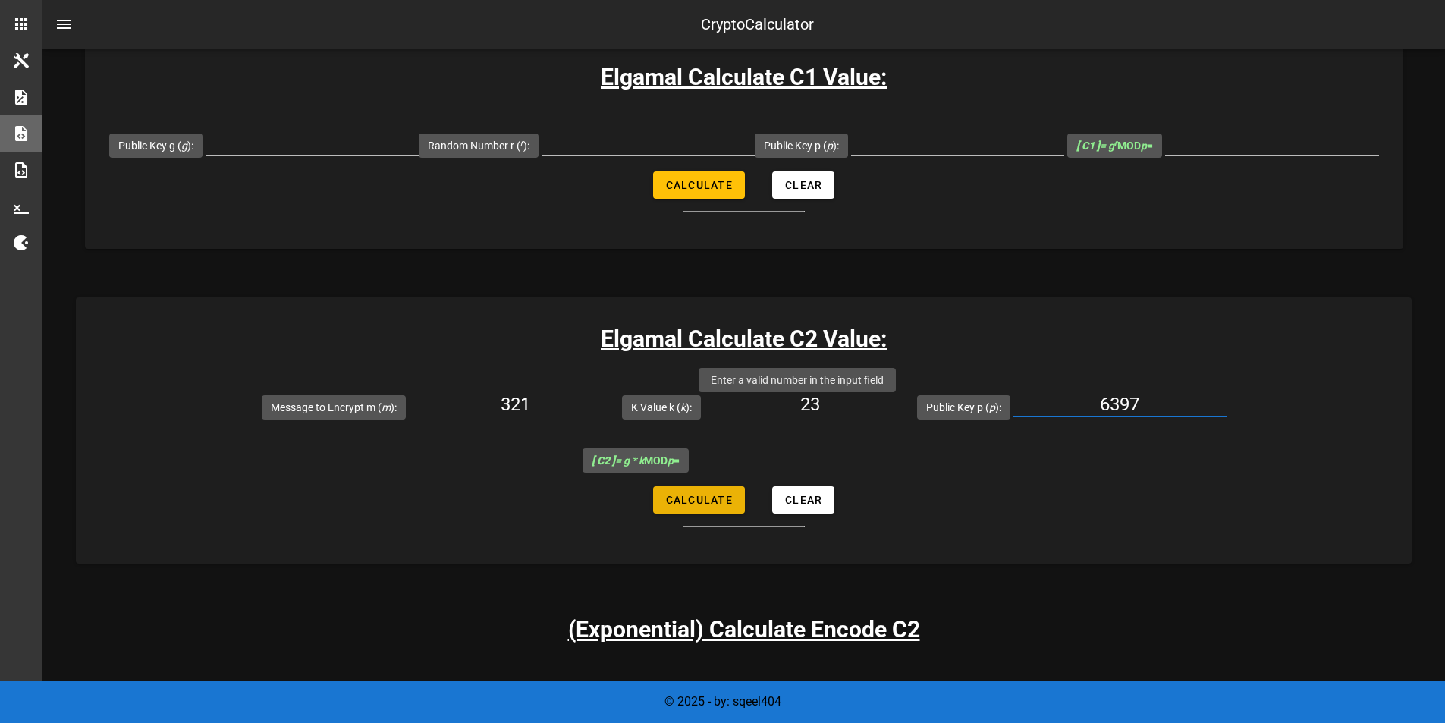
type input "6397"
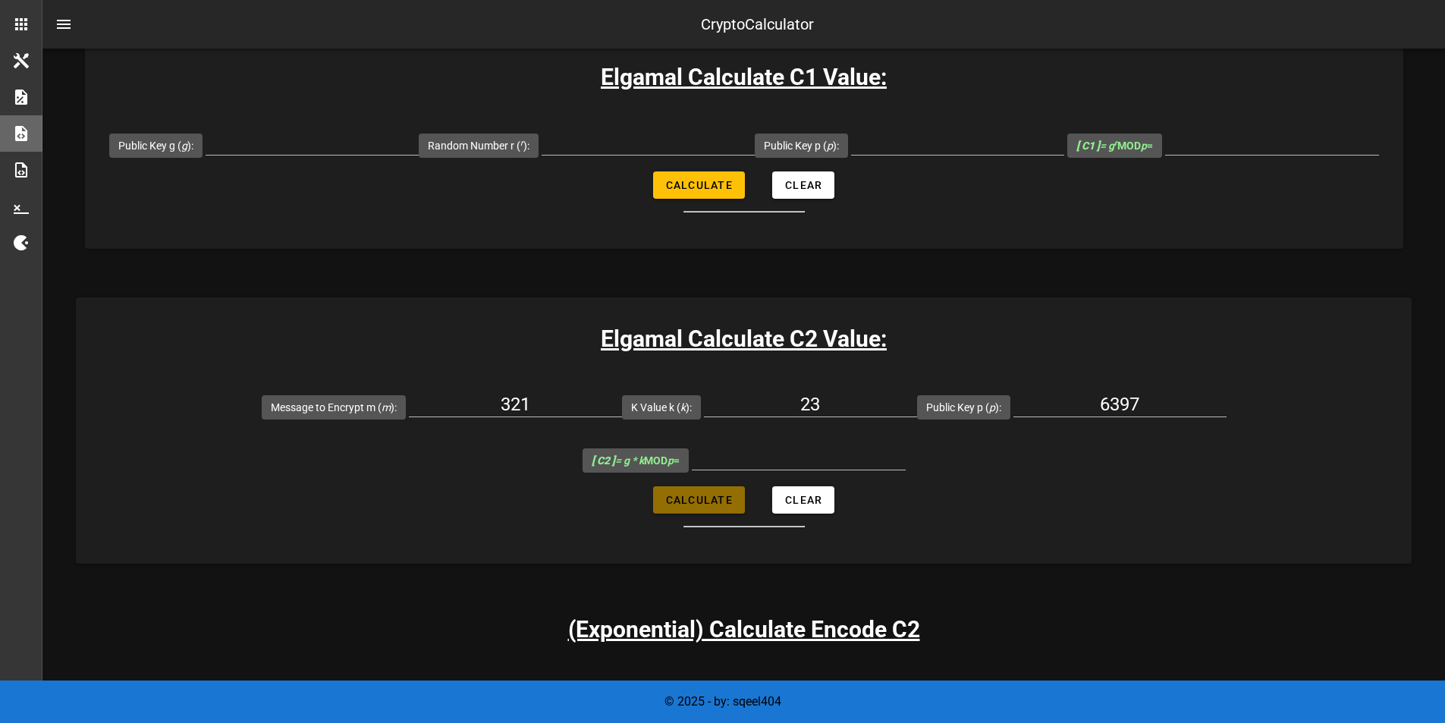
click at [720, 486] on button "Calculate" at bounding box center [699, 499] width 92 height 27
click at [702, 494] on span "Calculate" at bounding box center [698, 500] width 67 height 12
type input "986"
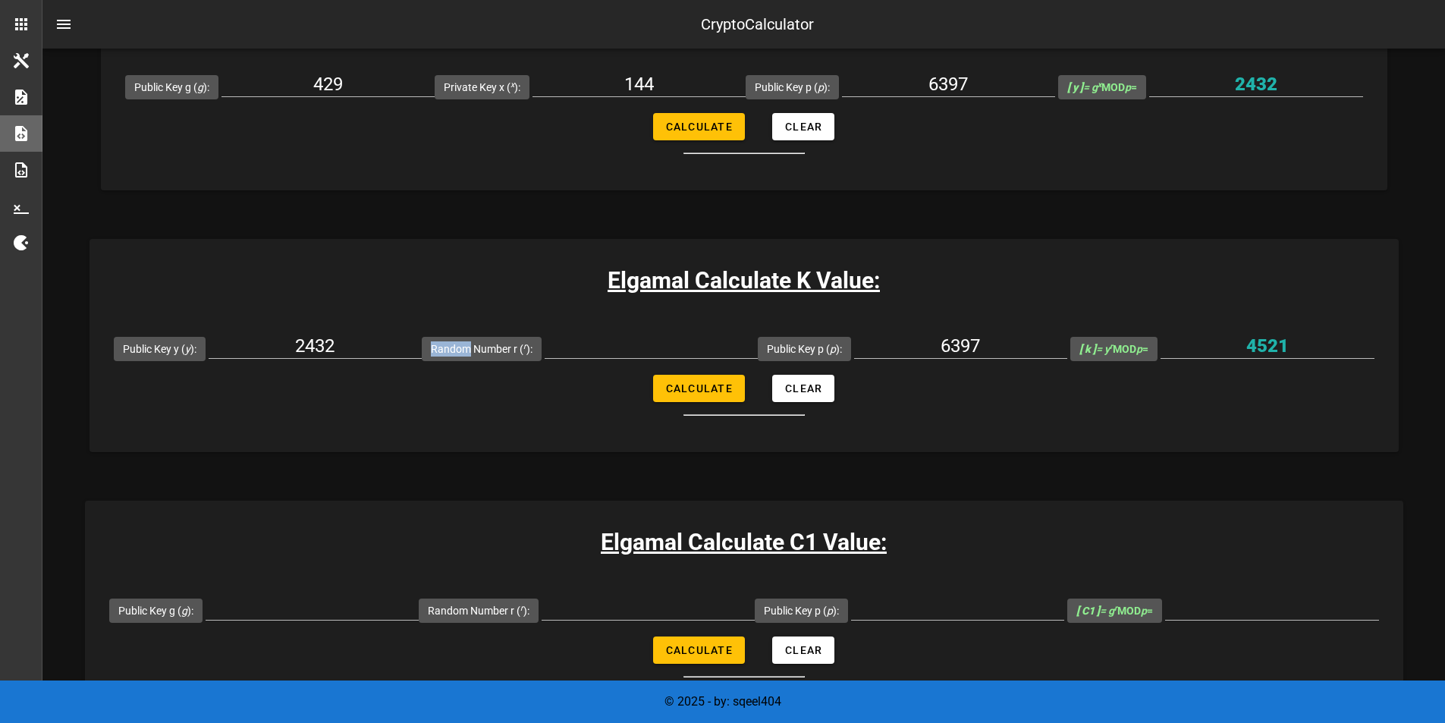
scroll to position [392, 0]
click at [918, 259] on div "Elgamal Calculate K Value: Public Key y ( y ): 2432 Random Number r ( r ): Publ…" at bounding box center [743, 346] width 1309 height 213
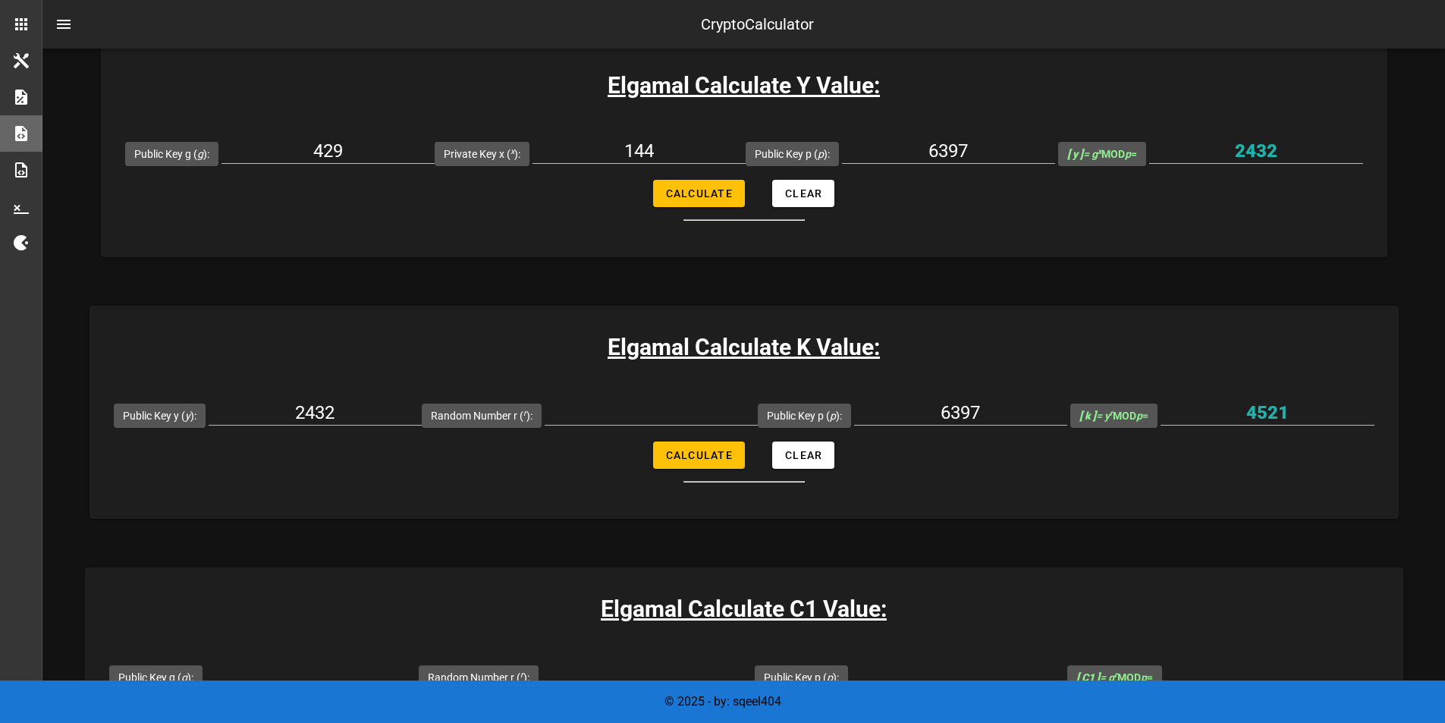
scroll to position [328, 0]
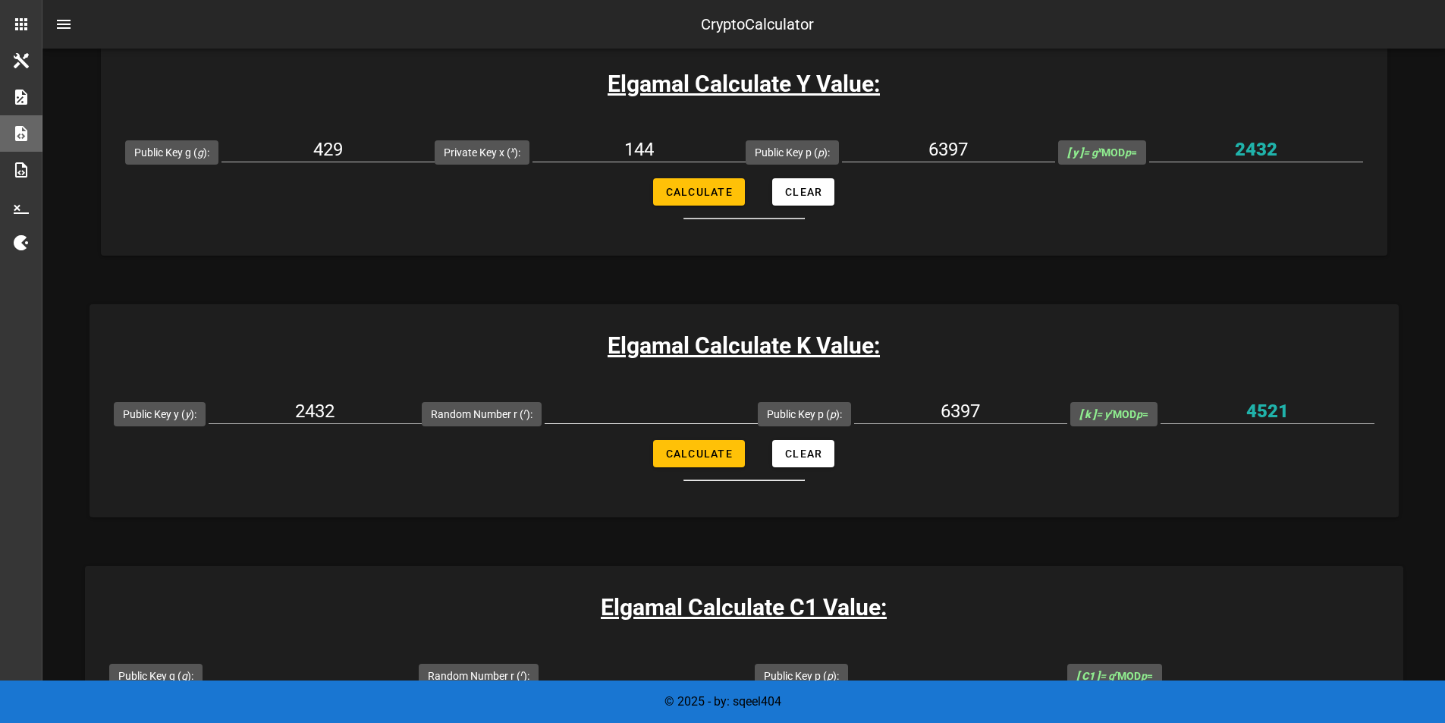
click at [589, 414] on input "Random Number r ( r ):" at bounding box center [651, 411] width 213 height 24
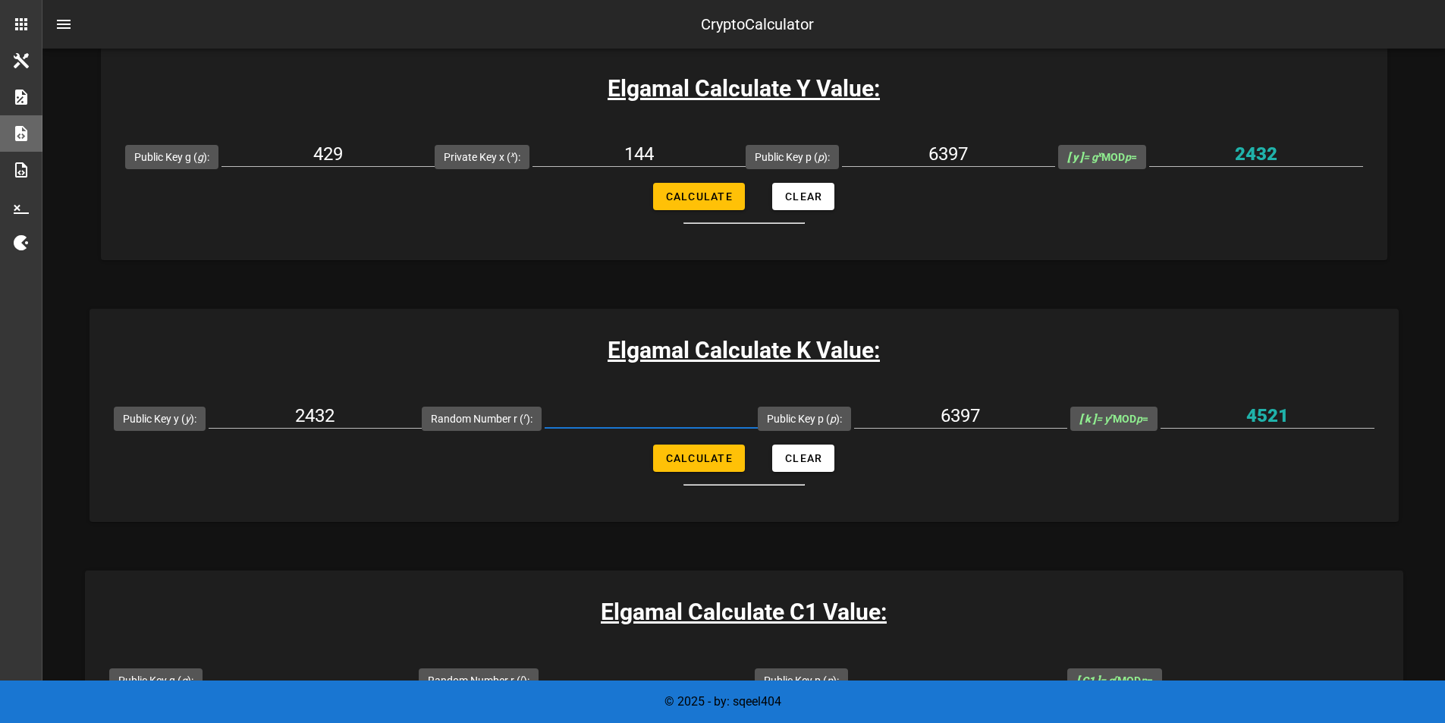
scroll to position [324, 0]
type input "6396"
click at [683, 451] on span "Calculate" at bounding box center [698, 457] width 67 height 12
type input "1"
click at [671, 403] on input "6396" at bounding box center [651, 415] width 213 height 24
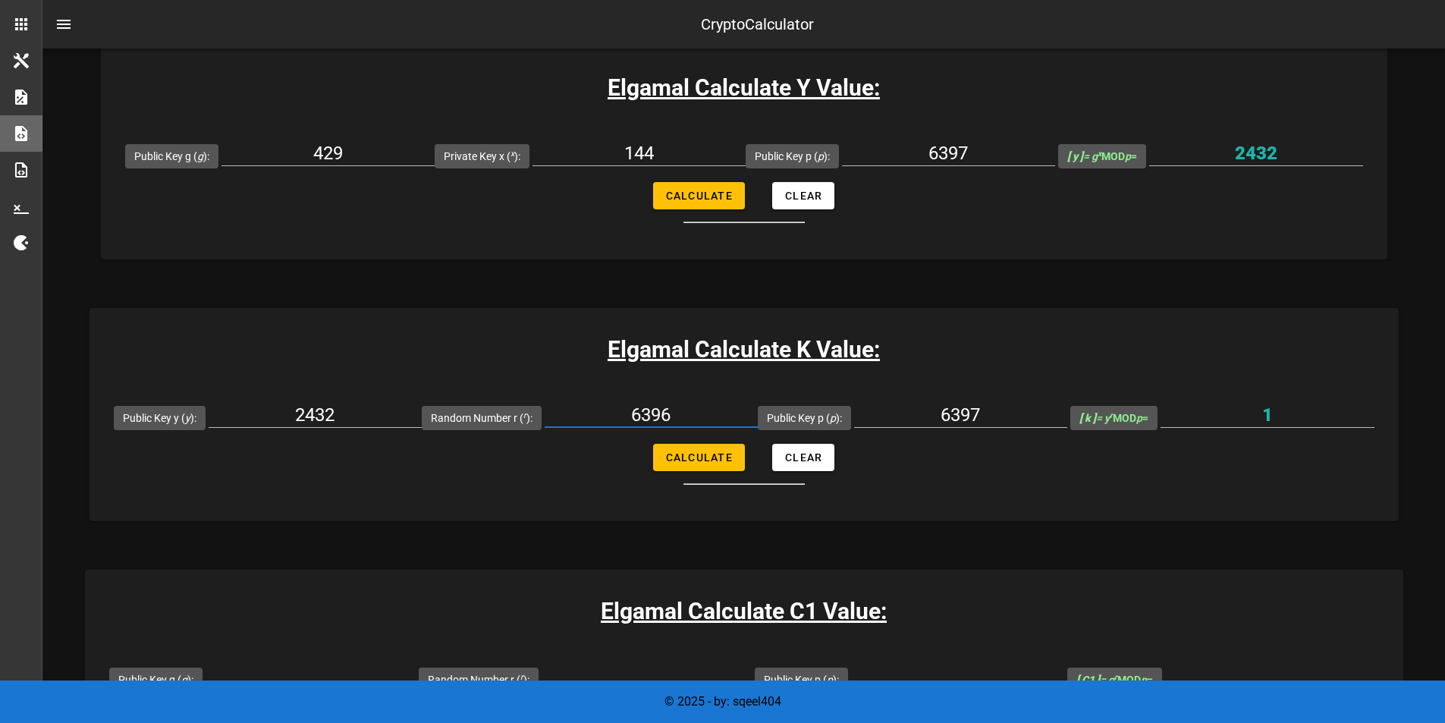
click at [671, 403] on input "6396" at bounding box center [651, 415] width 213 height 24
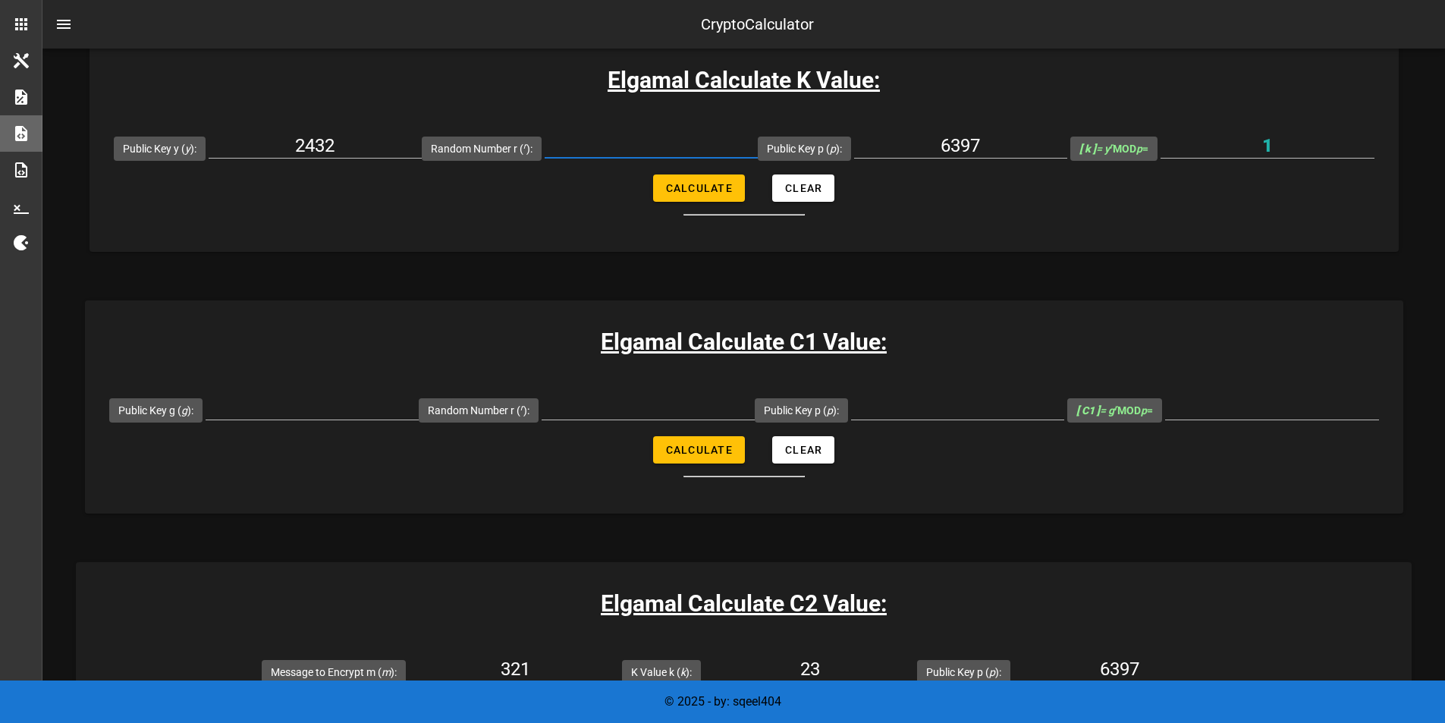
scroll to position [824, 0]
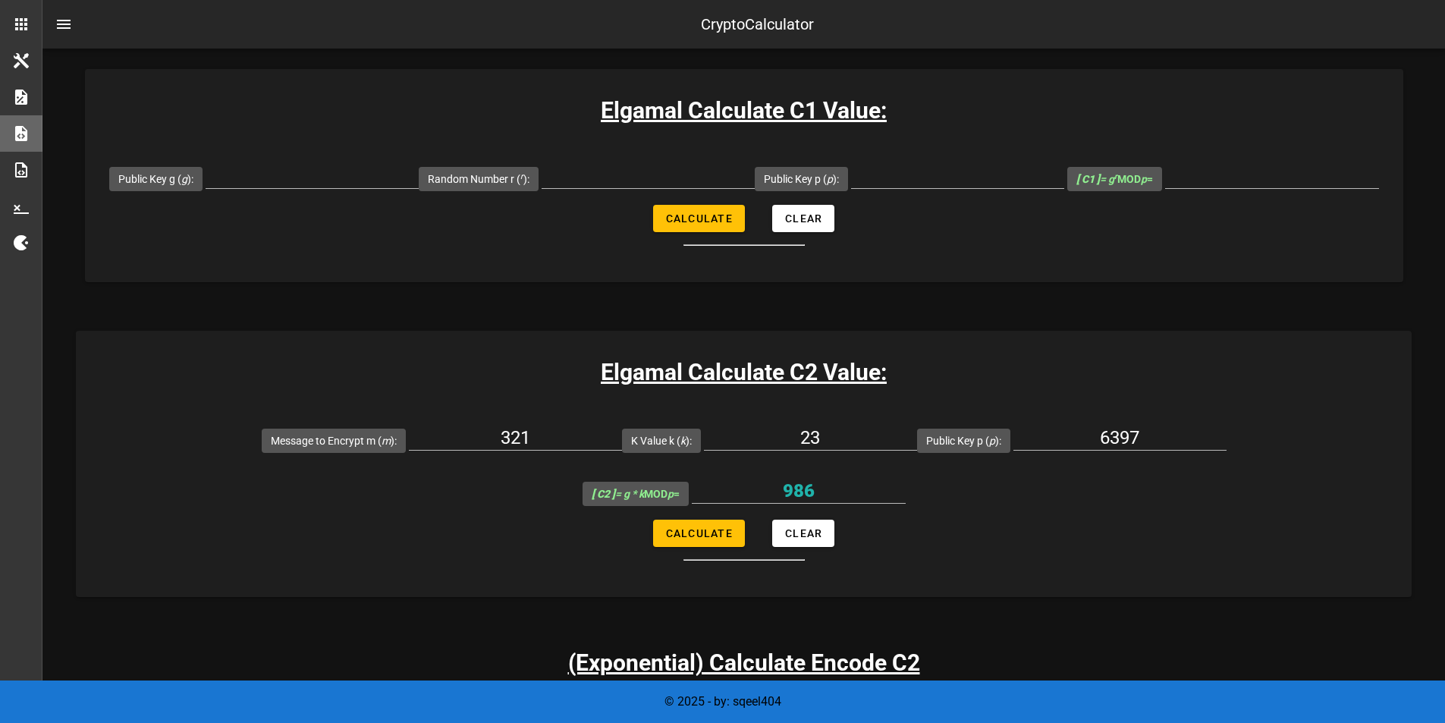
drag, startPoint x: 735, startPoint y: 353, endPoint x: 736, endPoint y: 362, distance: 8.5
click at [736, 362] on div "Elgamal Calculate C2 Value: Message to Encrypt m ( m ): 321 K Value k ( k ): 23…" at bounding box center [744, 464] width 1336 height 266
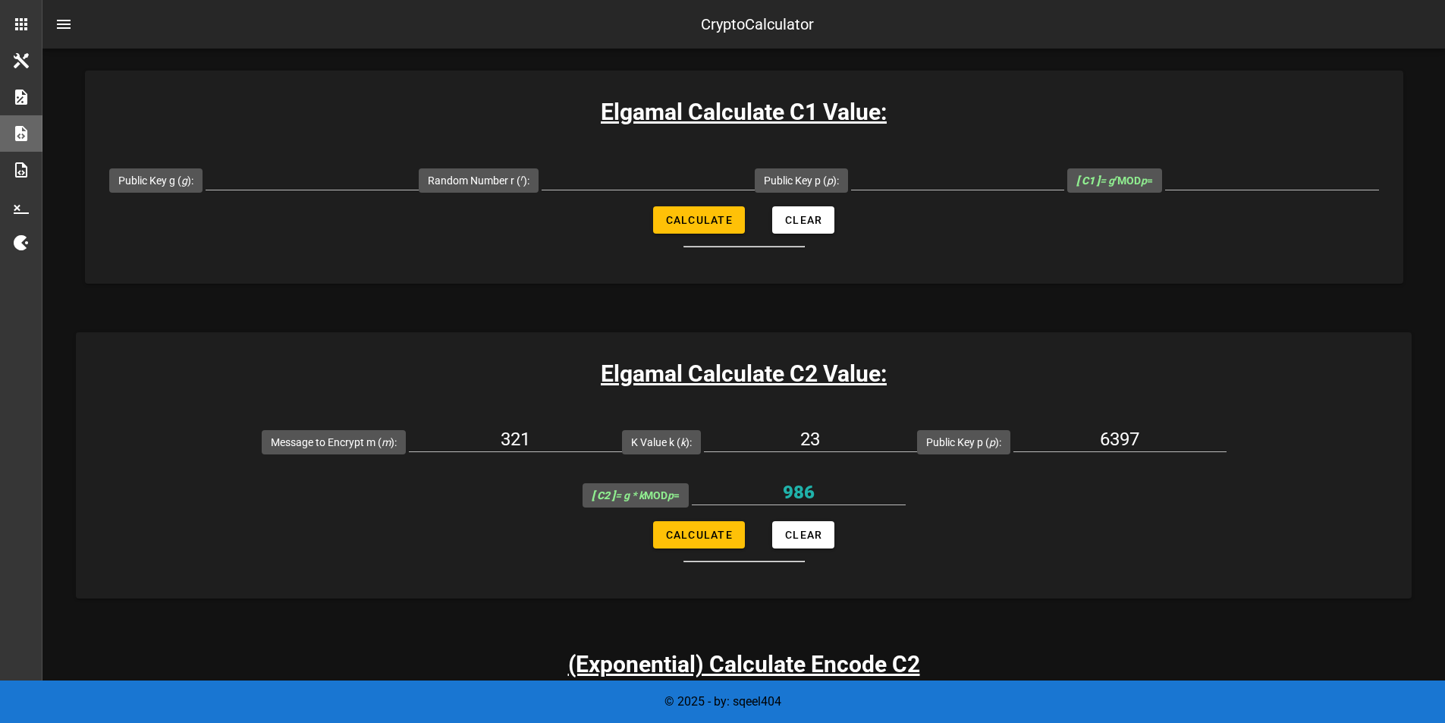
scroll to position [824, 0]
click at [704, 429] on input "23" at bounding box center [810, 438] width 213 height 24
click at [1013, 438] on input "6397" at bounding box center [1119, 438] width 213 height 24
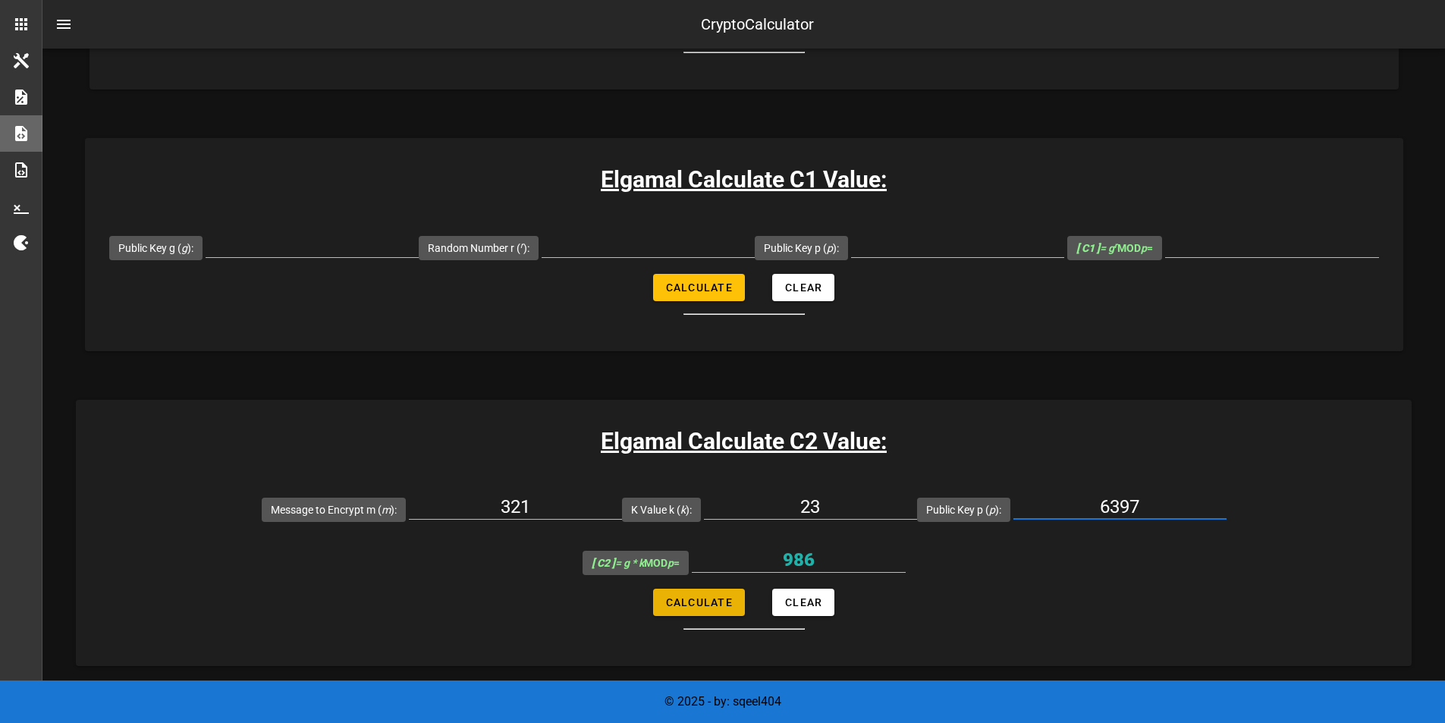
scroll to position [756, 0]
click at [634, 263] on div at bounding box center [647, 267] width 213 height 11
click at [635, 244] on input "Random Number r ( r ):" at bounding box center [647, 244] width 213 height 24
type input "1903"
click at [319, 232] on input "Public Key g ( g ):" at bounding box center [312, 244] width 213 height 24
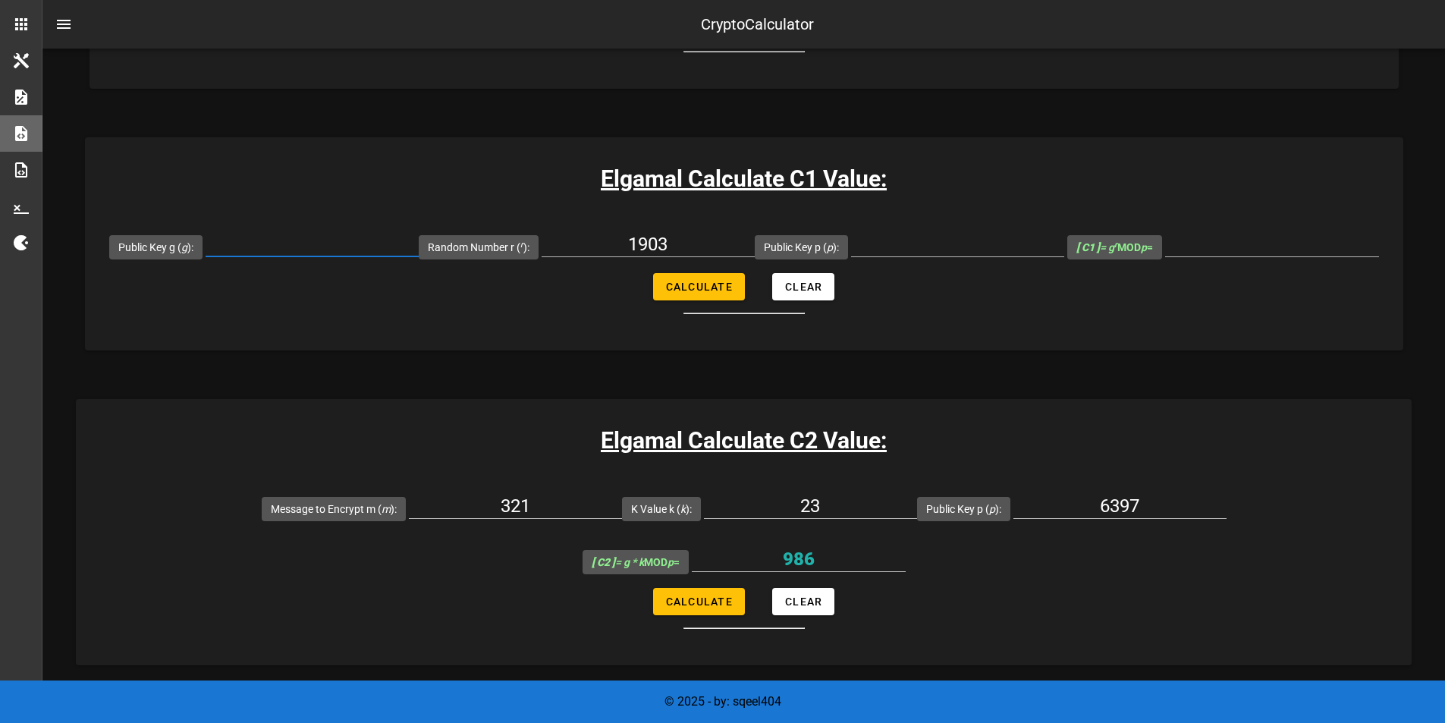
click at [324, 240] on input "Public Key g ( g ):" at bounding box center [312, 244] width 213 height 24
click at [322, 235] on input "Public Key g ( g ):" at bounding box center [312, 244] width 213 height 24
type input "429"
click at [1013, 506] on input "6397" at bounding box center [1119, 506] width 213 height 24
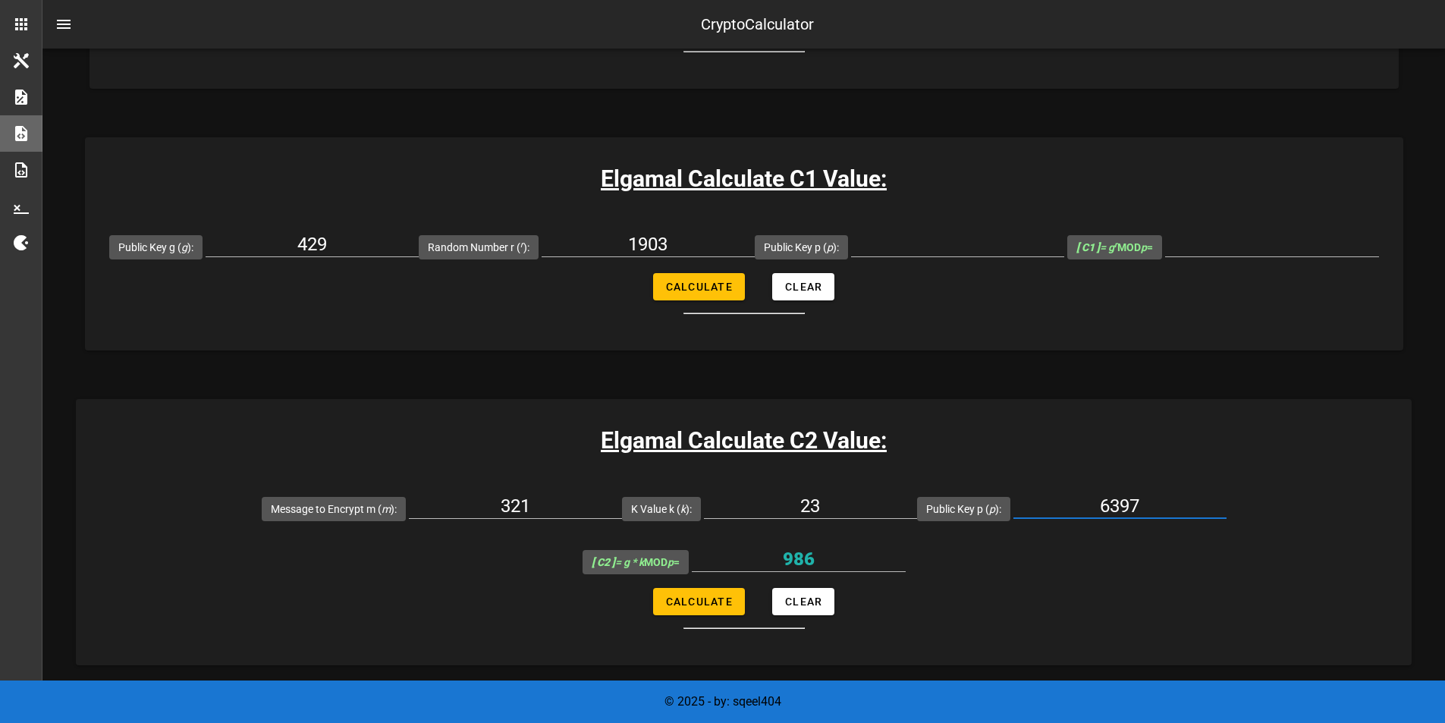
click at [906, 282] on form "Public Key g ( g ): 429 Random Number r ( r ): 1903 Public Key p ( p ): [ C1 ] …" at bounding box center [744, 267] width 1318 height 94
click at [907, 250] on input "Public Key p ( p ):" at bounding box center [957, 244] width 213 height 24
paste input "6397"
type input "6397"
click at [717, 278] on button "Calculate" at bounding box center [699, 286] width 92 height 27
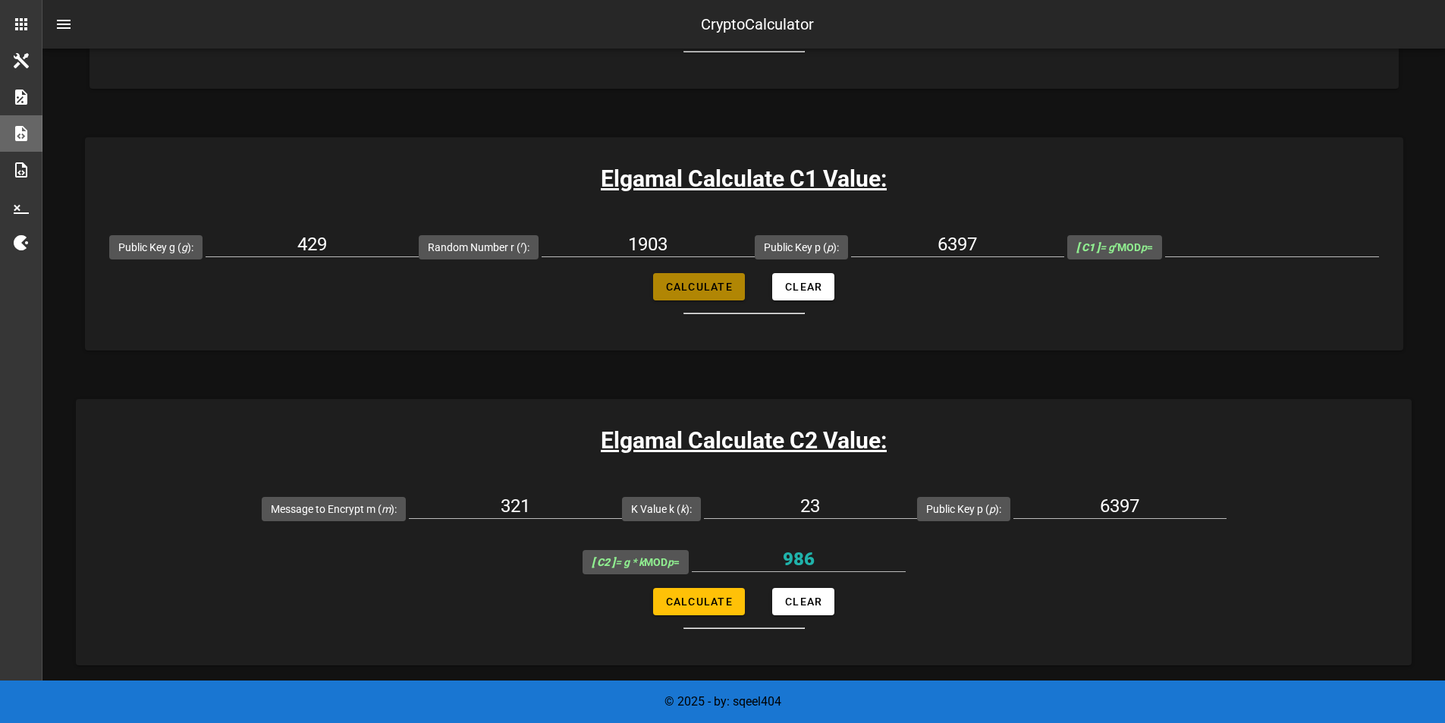
type input "5986"
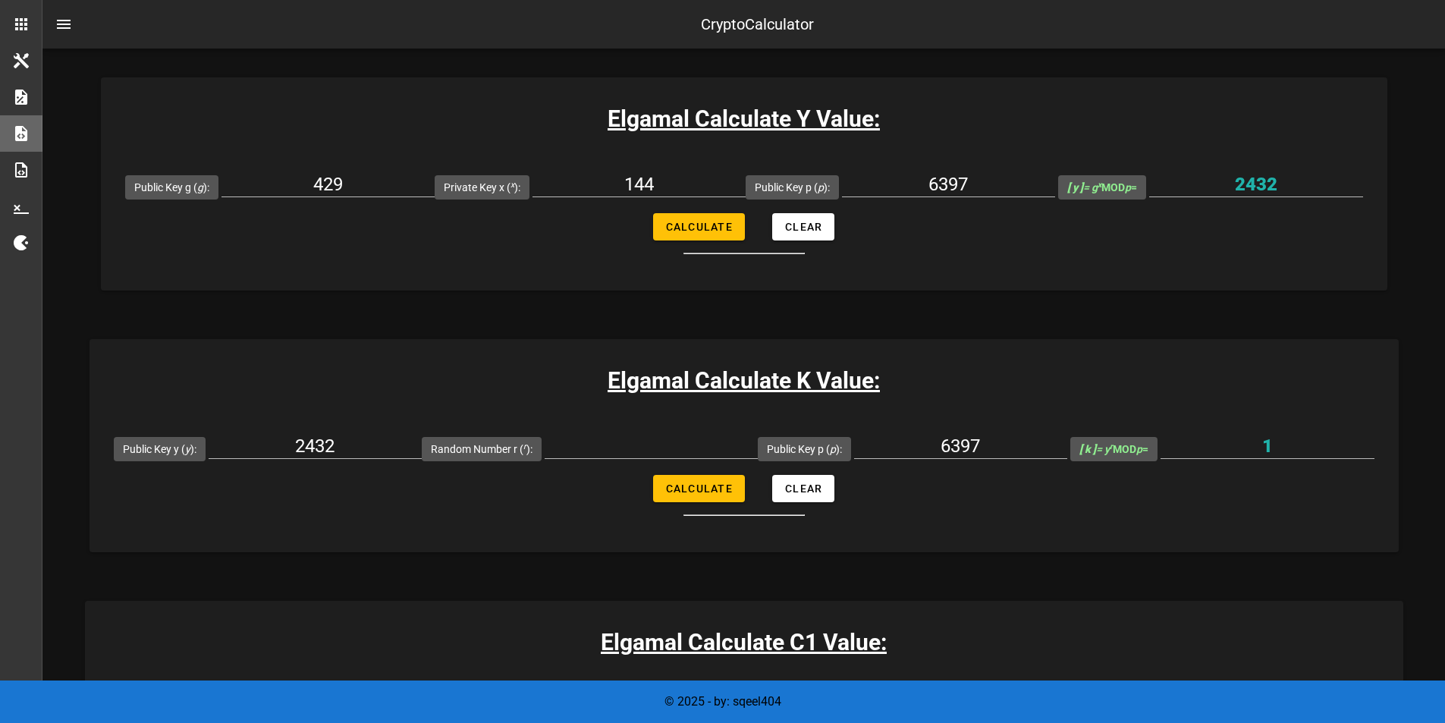
scroll to position [293, 0]
click at [659, 440] on input "Random Number r ( r ):" at bounding box center [651, 445] width 213 height 24
type input "1903"
click at [682, 490] on span "Calculate" at bounding box center [698, 488] width 67 height 12
click at [677, 482] on span "Calculate" at bounding box center [698, 488] width 67 height 12
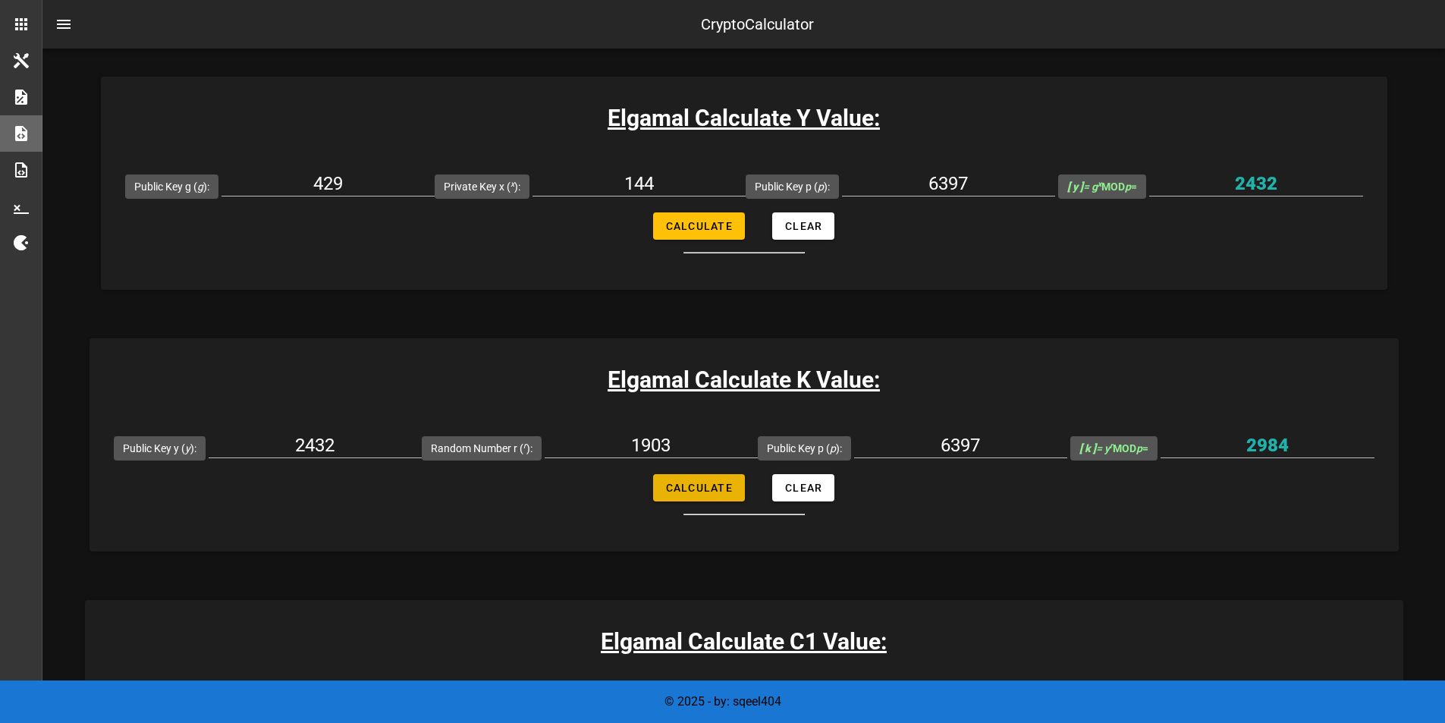
type input "2984"
click at [949, 450] on input "6397" at bounding box center [960, 445] width 213 height 24
type input "44"
click at [623, 445] on input "1903" at bounding box center [651, 445] width 213 height 24
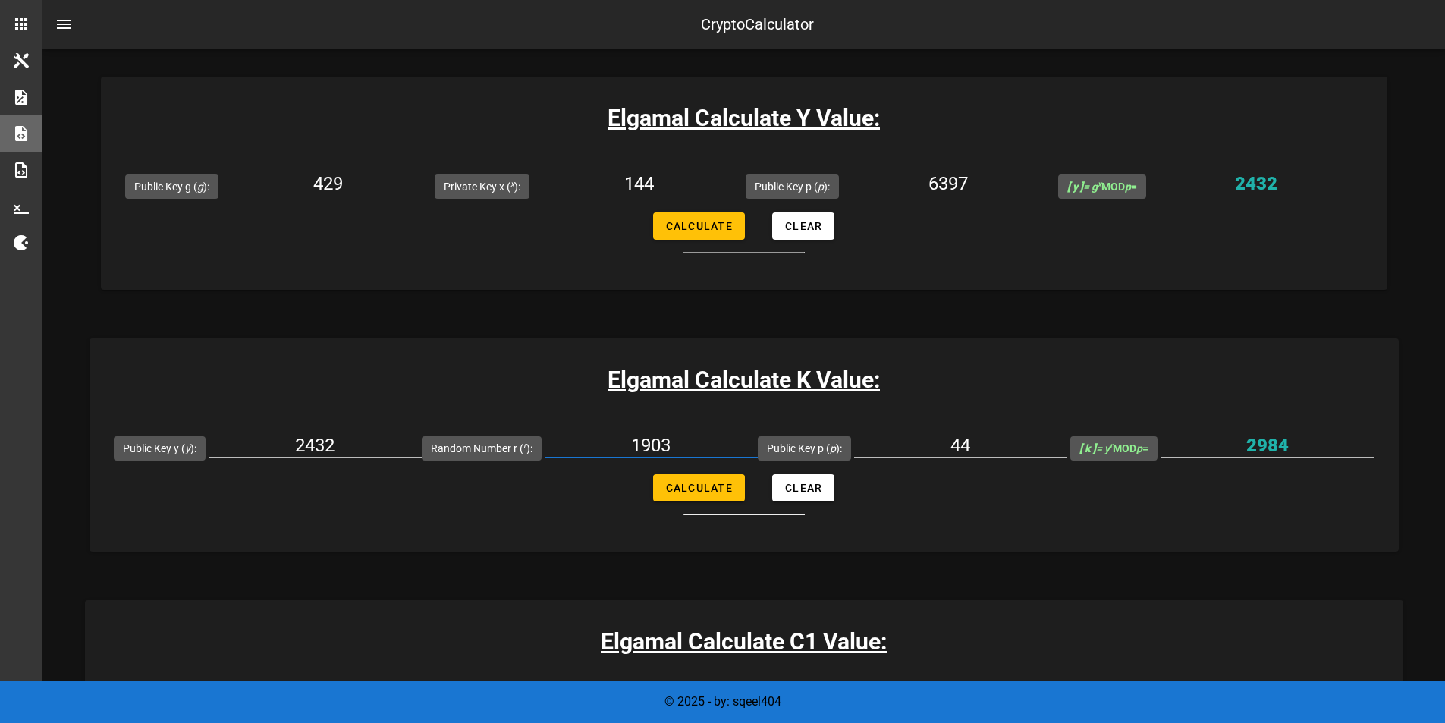
click at [623, 445] on input "1903" at bounding box center [651, 445] width 213 height 24
type input "52"
click at [368, 444] on input "2432" at bounding box center [315, 445] width 213 height 24
type input "44"
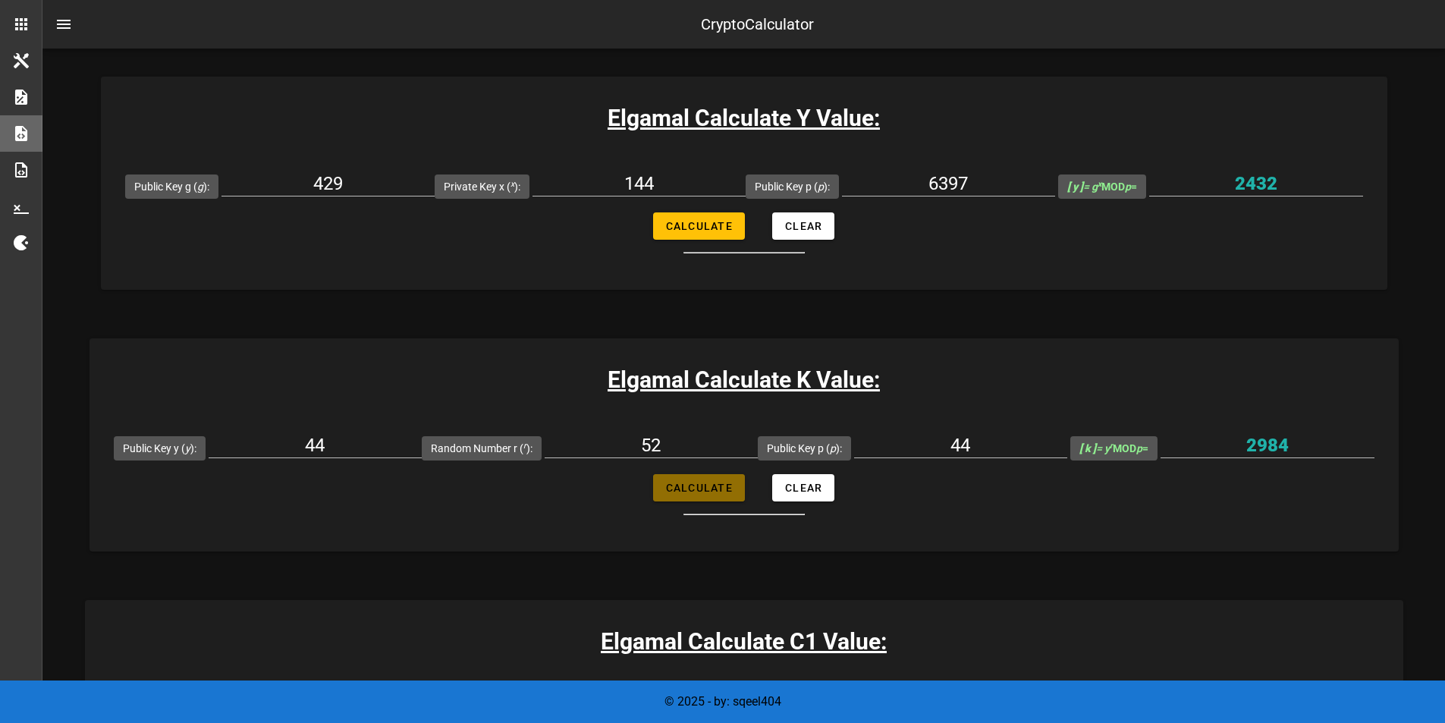
click at [691, 486] on span "Calculate" at bounding box center [698, 488] width 67 height 12
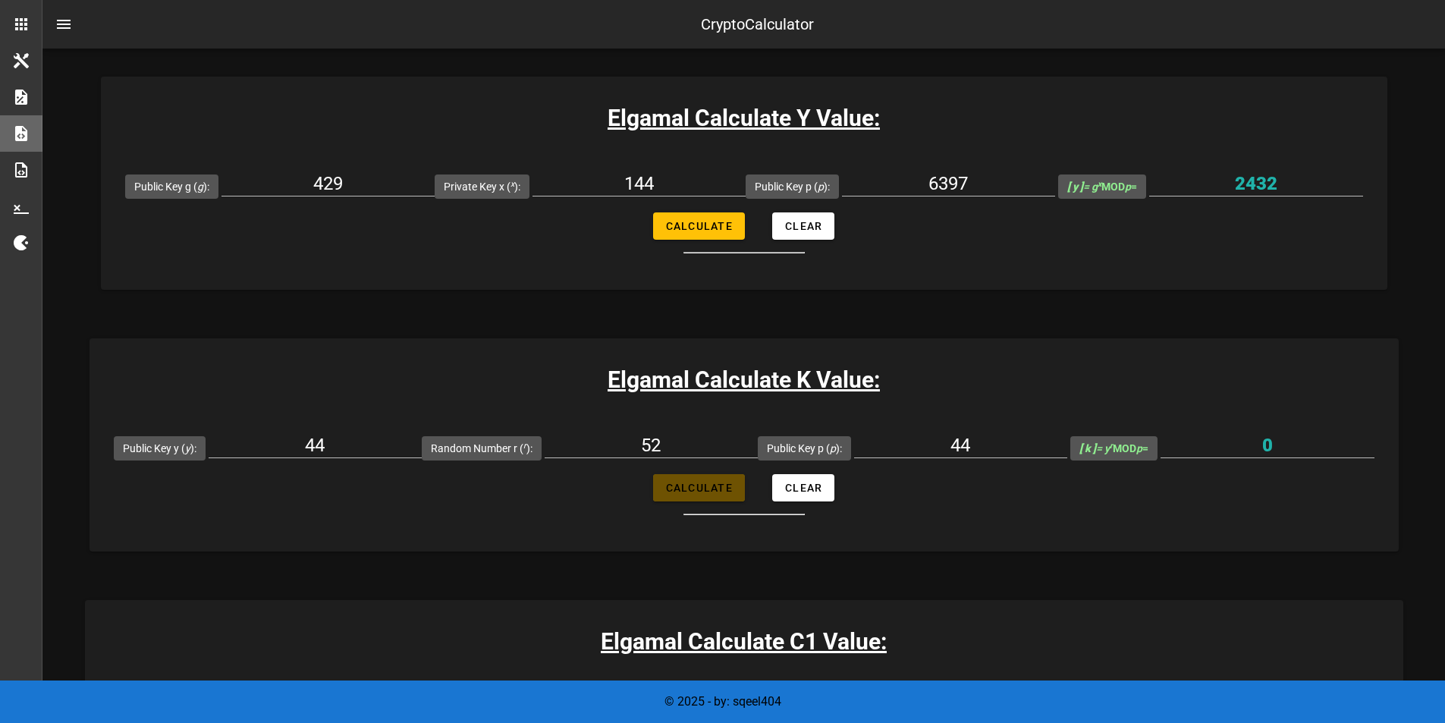
click at [691, 486] on span "Calculate" at bounding box center [698, 488] width 67 height 12
click at [706, 482] on span "Calculate" at bounding box center [698, 488] width 67 height 12
click at [687, 487] on span "Calculate" at bounding box center [698, 488] width 67 height 12
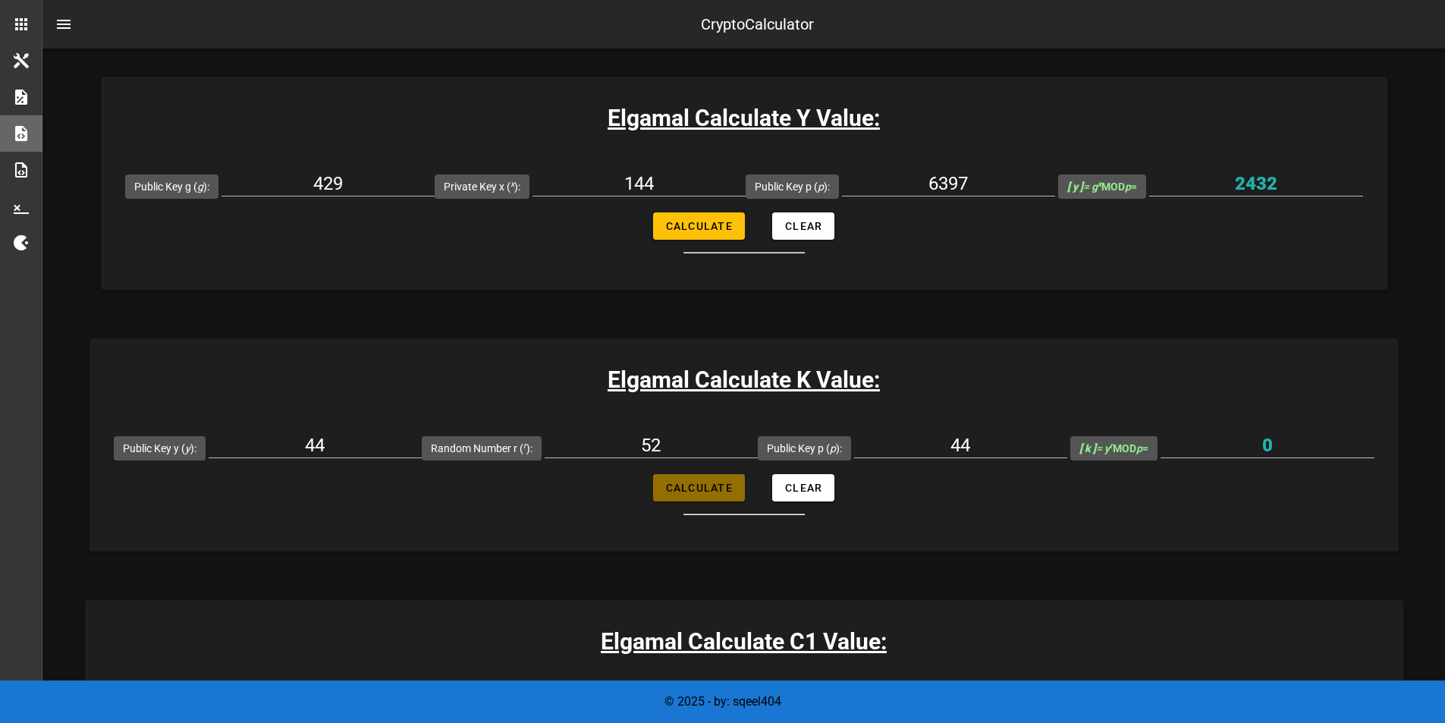
click at [687, 487] on span "Calculate" at bounding box center [698, 488] width 67 height 12
click at [676, 485] on span "Calculate" at bounding box center [698, 488] width 67 height 12
type input "0"
click at [926, 447] on input "44" at bounding box center [960, 445] width 213 height 24
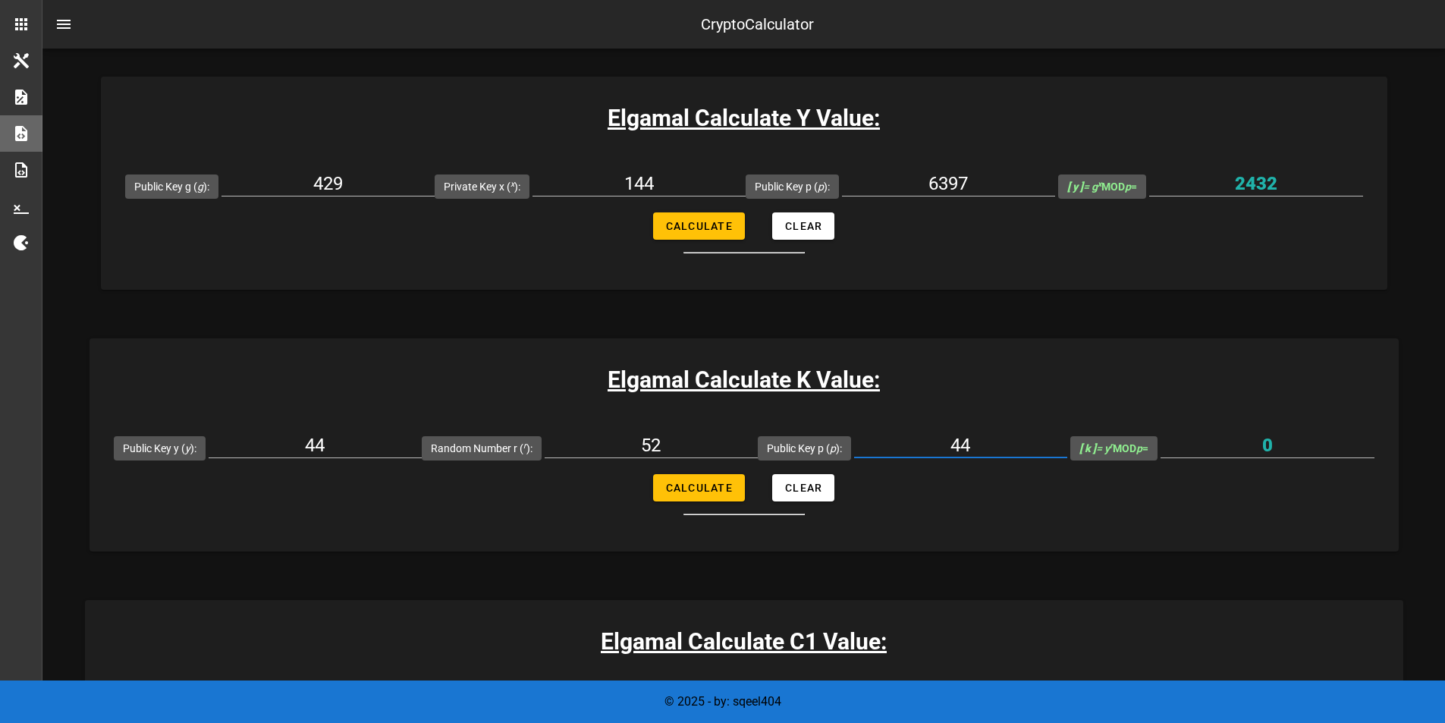
click at [926, 447] on input "44" at bounding box center [960, 445] width 213 height 24
type input "139"
click at [714, 494] on span "Calculate" at bounding box center [698, 488] width 67 height 12
type input "112"
click at [638, 447] on input "52" at bounding box center [651, 445] width 213 height 24
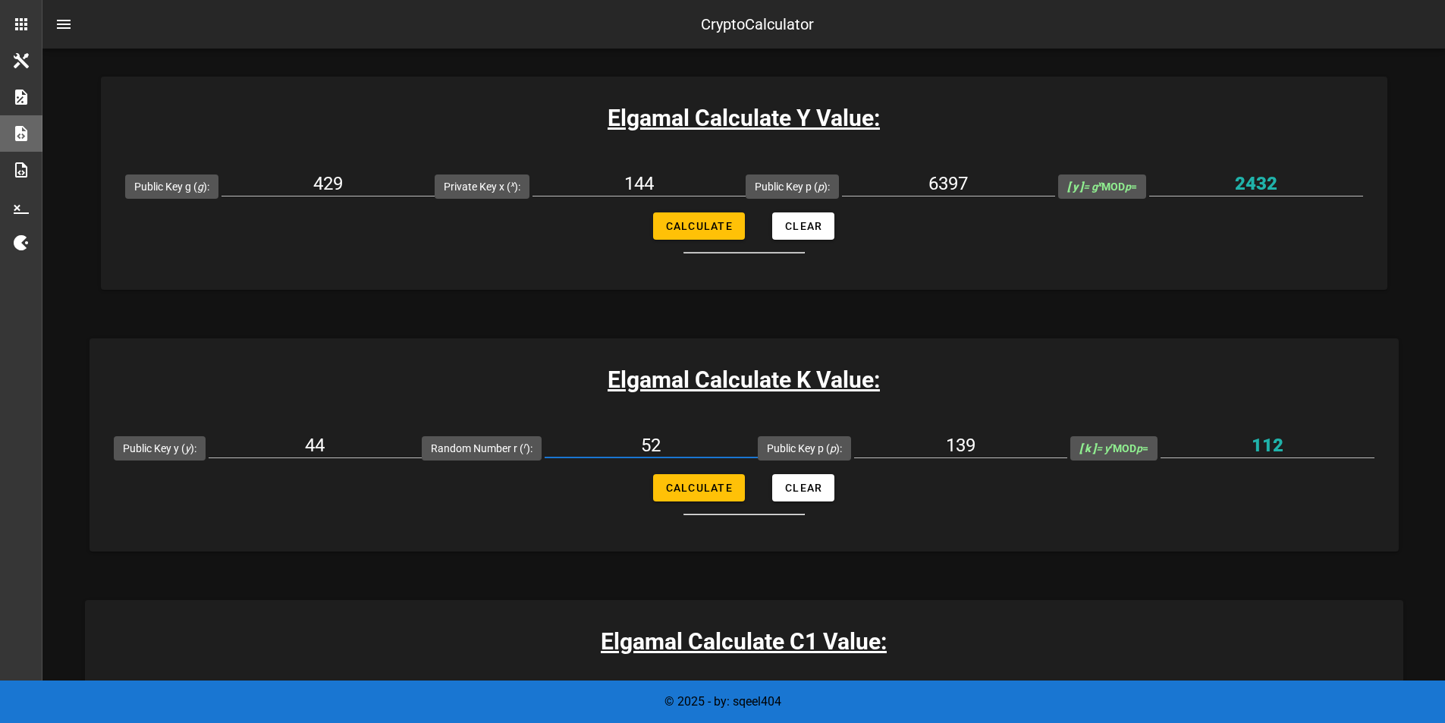
click at [638, 447] on input "52" at bounding box center [651, 445] width 213 height 24
type input "51"
click at [697, 476] on button "Calculate" at bounding box center [699, 487] width 92 height 27
type input "91"
click at [678, 438] on input "51" at bounding box center [651, 445] width 213 height 24
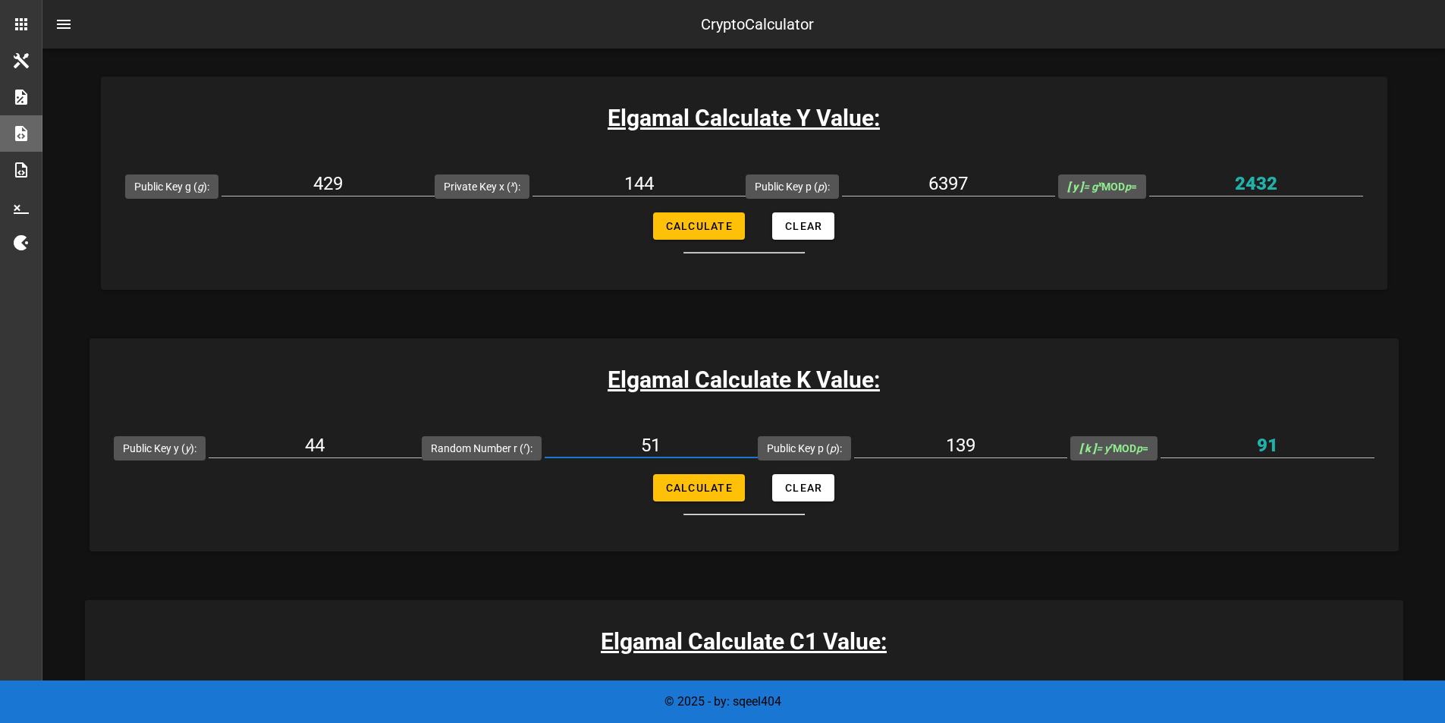
click at [678, 438] on input "51" at bounding box center [651, 445] width 213 height 24
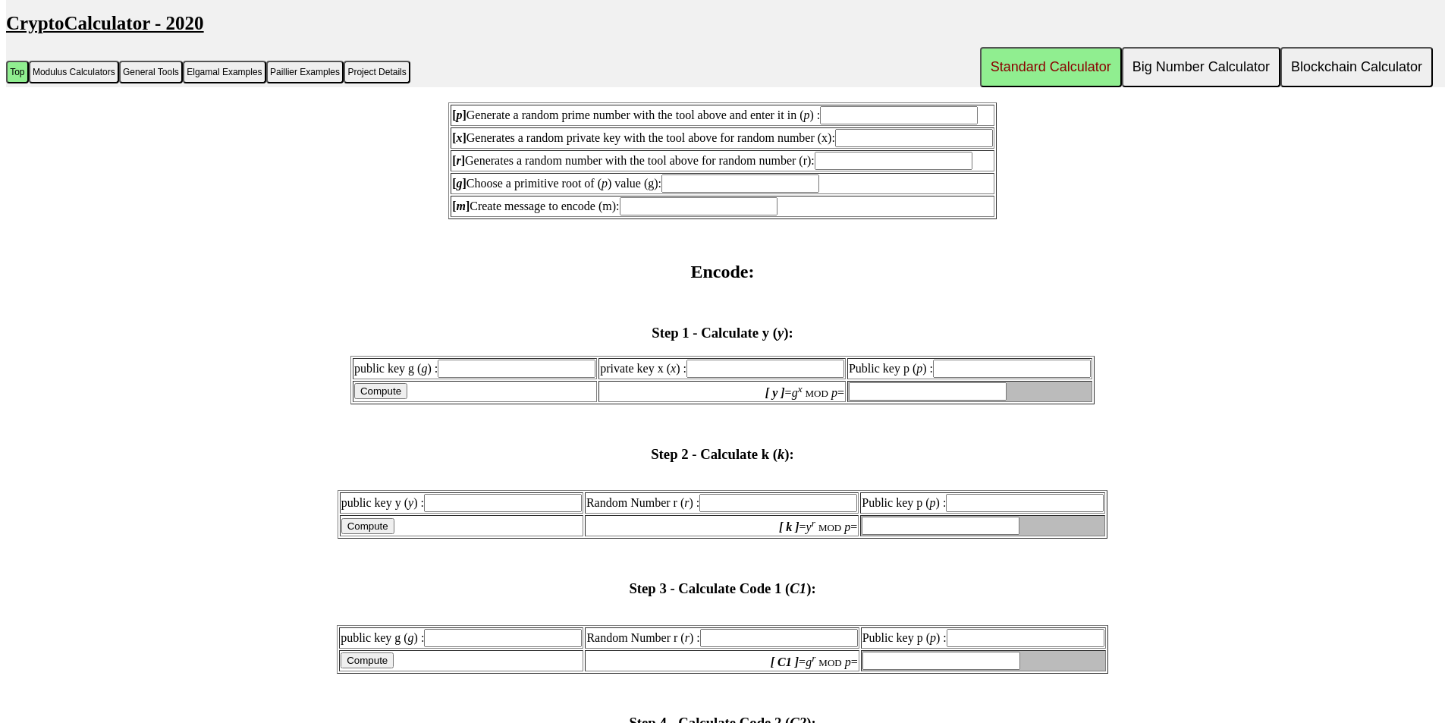
scroll to position [1436, 0]
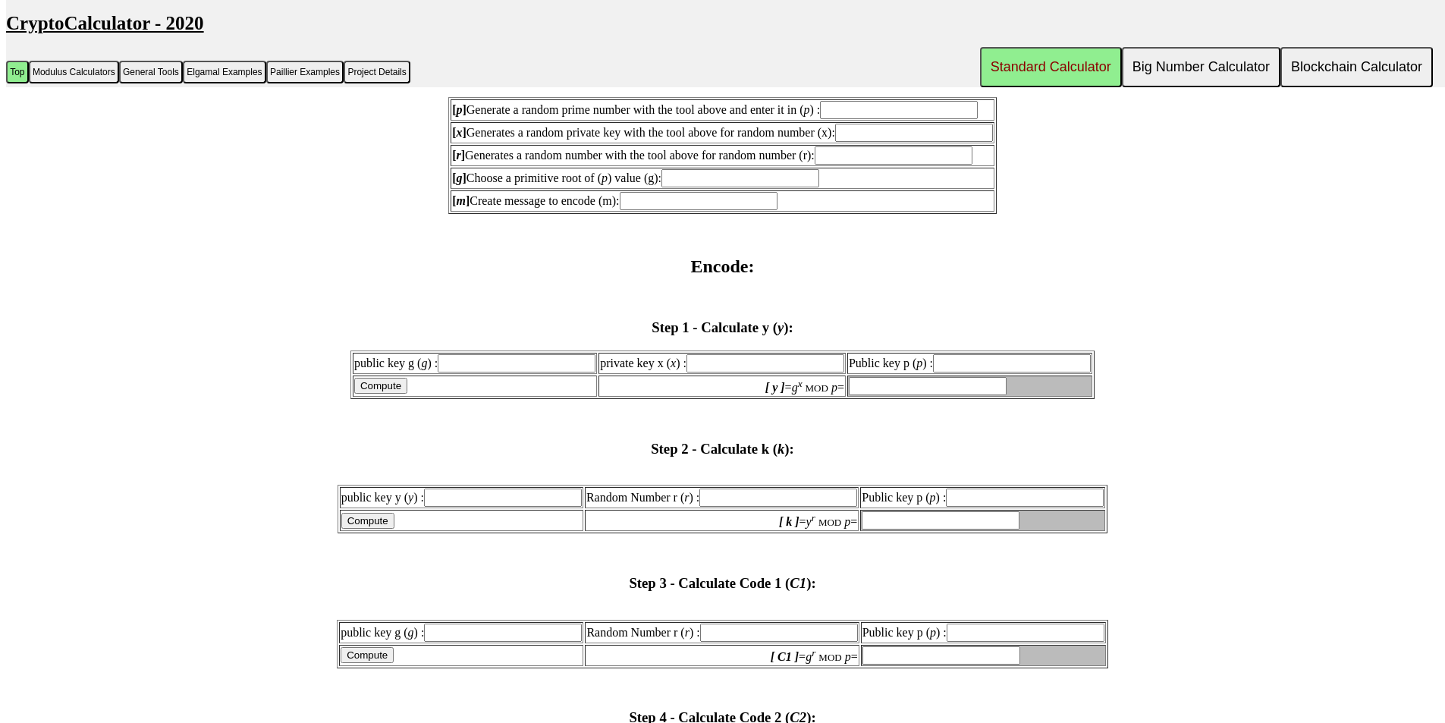
click at [492, 504] on input "public key y ( y ) :" at bounding box center [503, 497] width 158 height 18
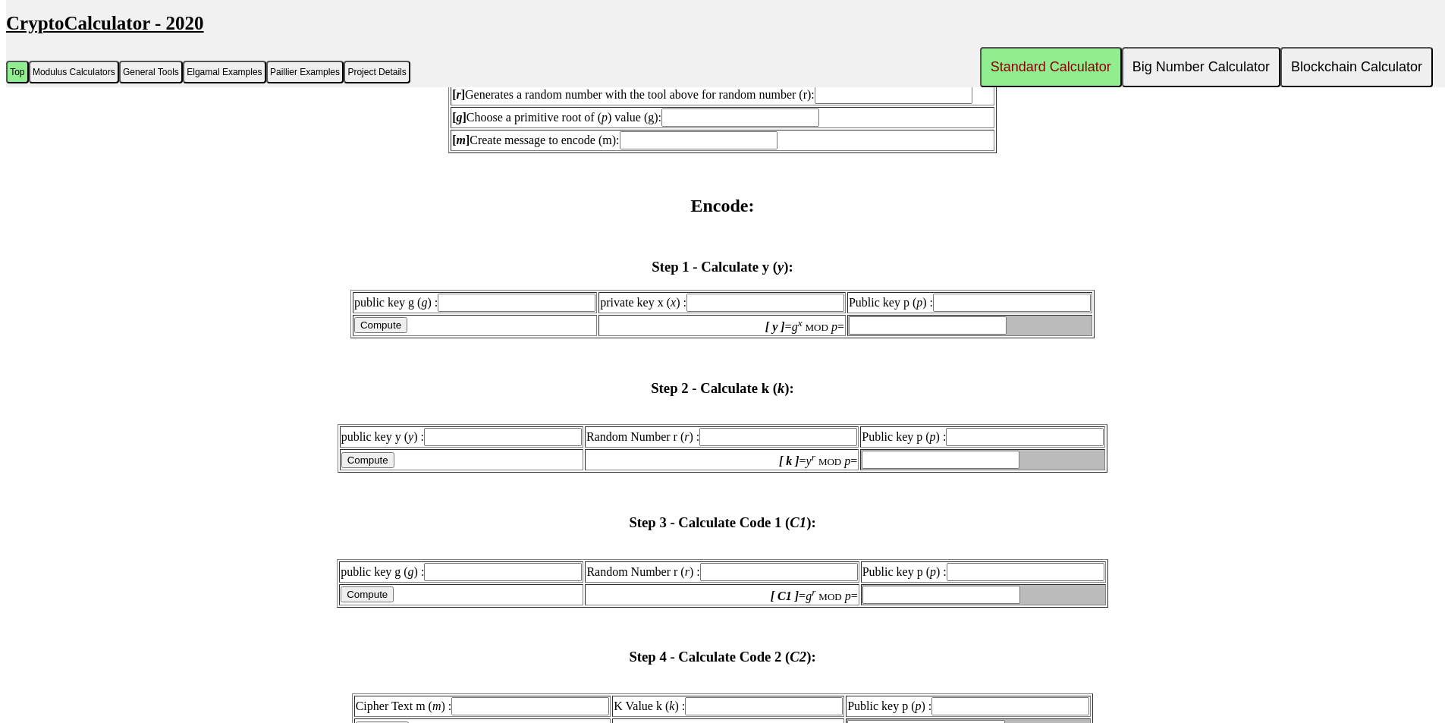
scroll to position [1498, 0]
click at [485, 438] on input "public key y ( y ) :" at bounding box center [503, 436] width 158 height 18
type input "2432"
click at [713, 439] on input "Random Number r ( r ) :" at bounding box center [778, 436] width 158 height 18
type input "1903"
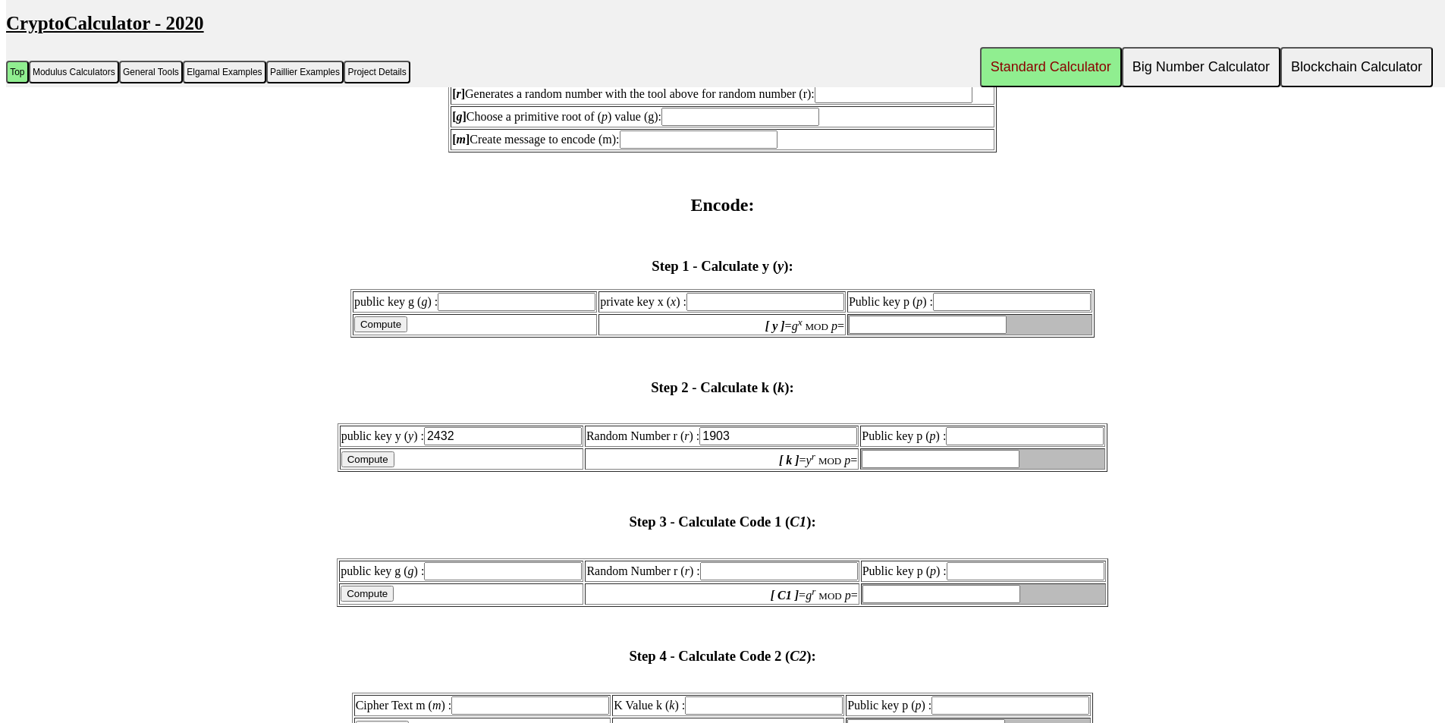
type input "1903"
click at [1025, 434] on input "Public key p ( p ) :" at bounding box center [1025, 436] width 158 height 18
type input "6397"
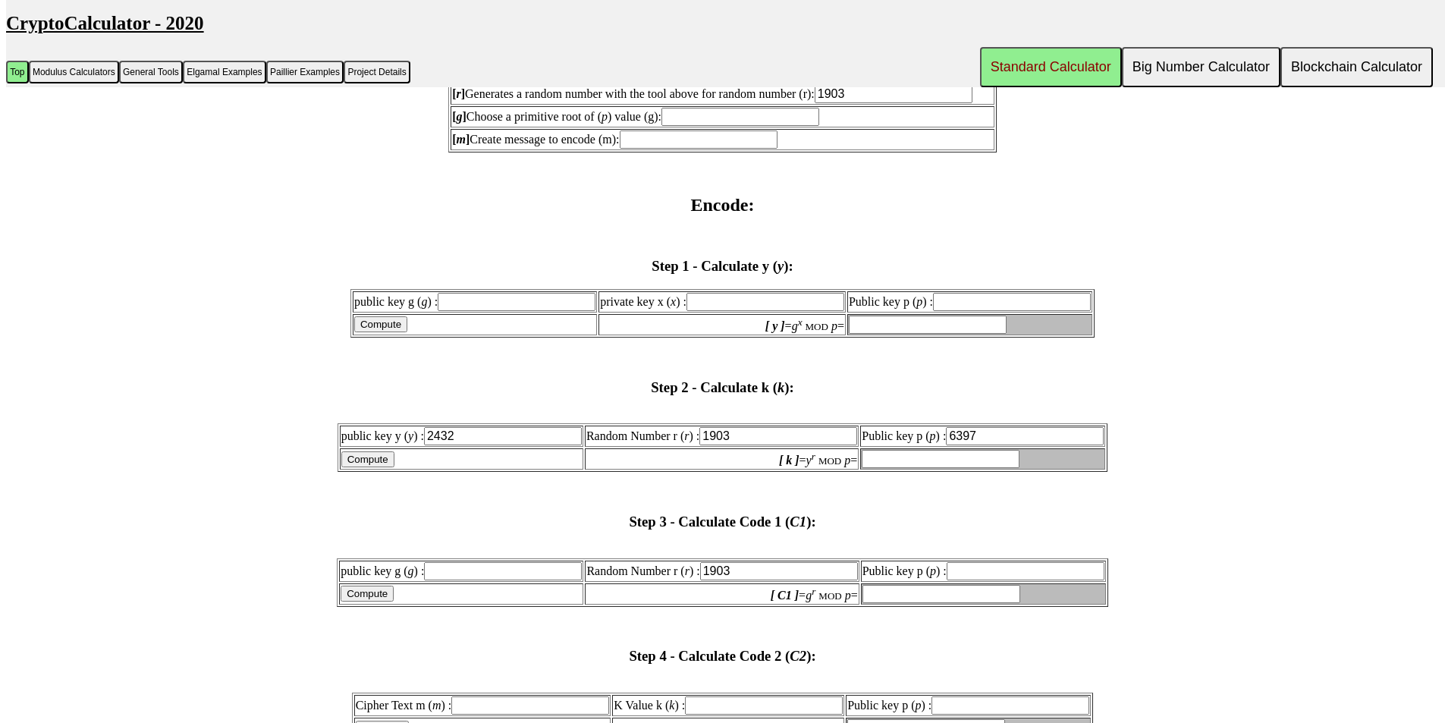
type input "6397"
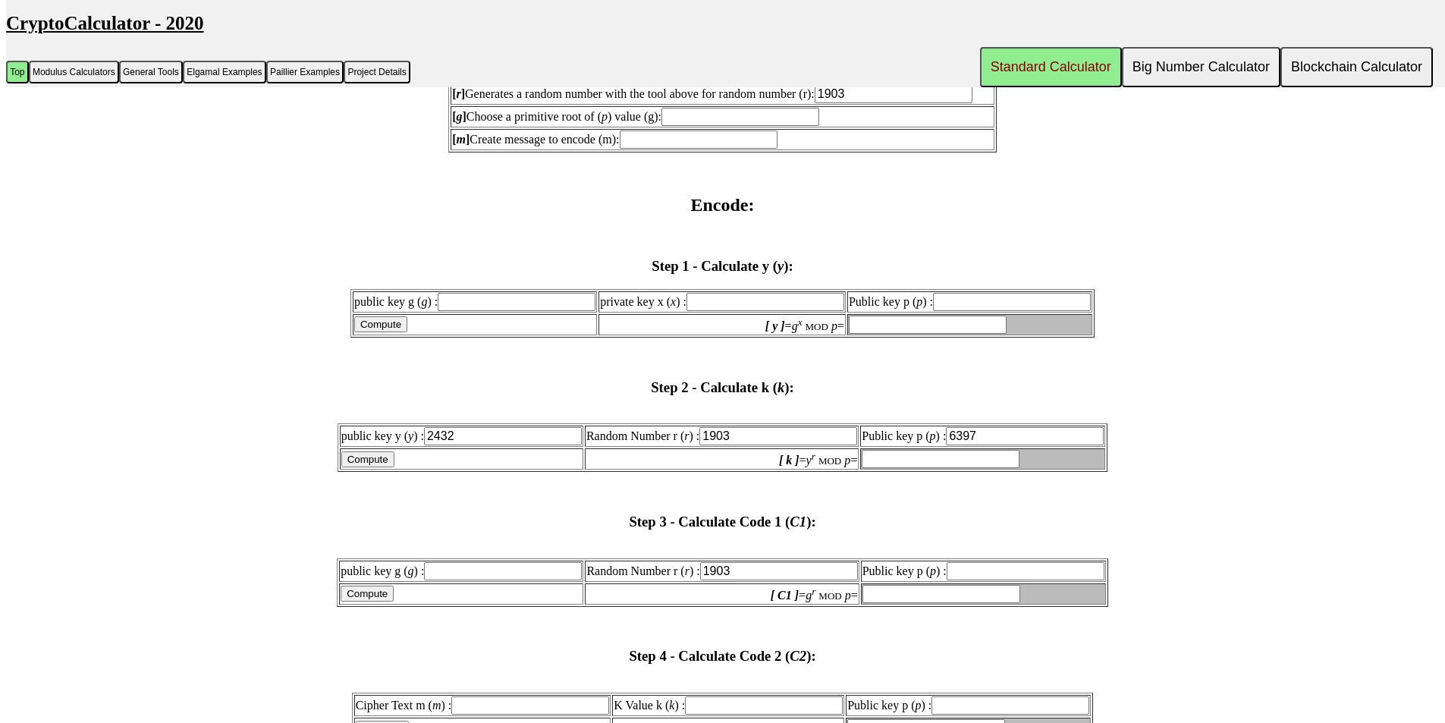
type input "6397"
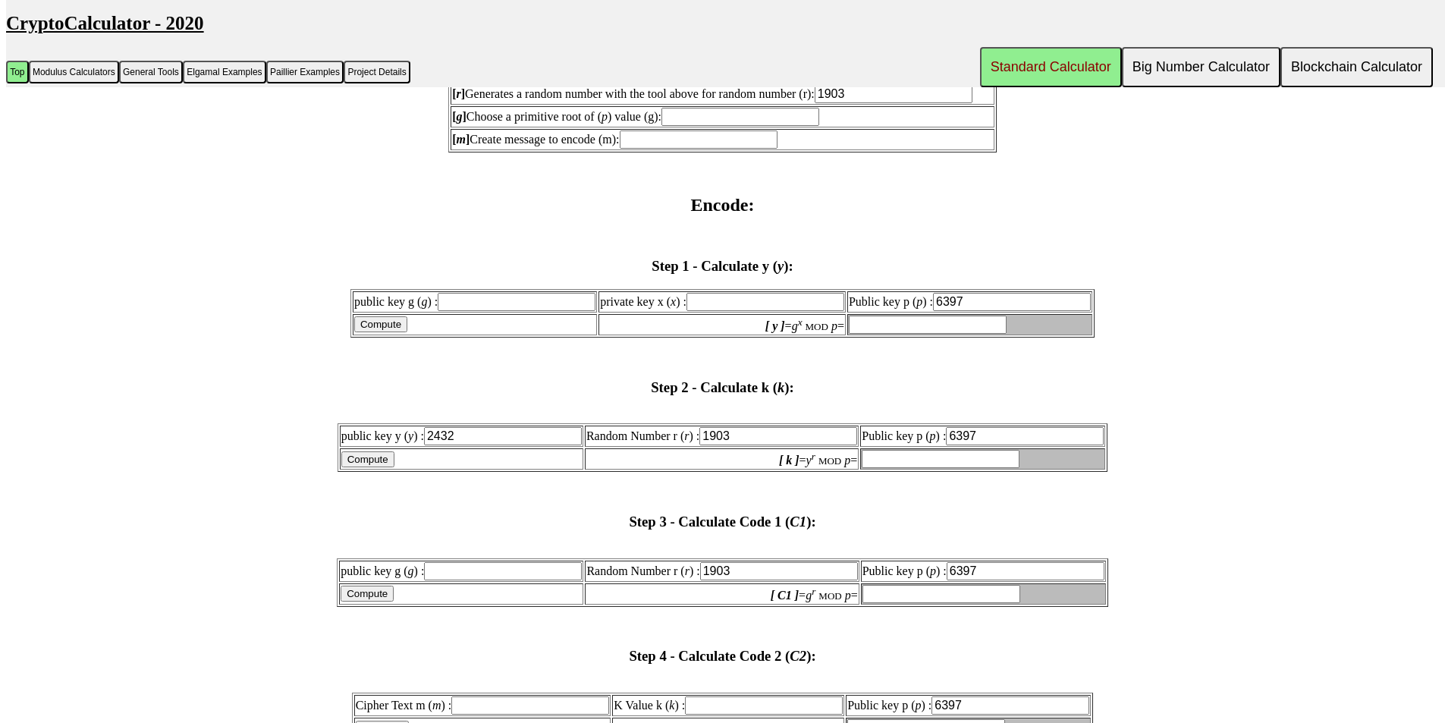
click at [964, 459] on input "[ k ] = y r MOD p =" at bounding box center [941, 459] width 158 height 18
click at [893, 451] on input "[ k ] = y r MOD p =" at bounding box center [941, 459] width 158 height 18
click at [369, 464] on input "Compute" at bounding box center [367, 459] width 53 height 16
type input "2984"
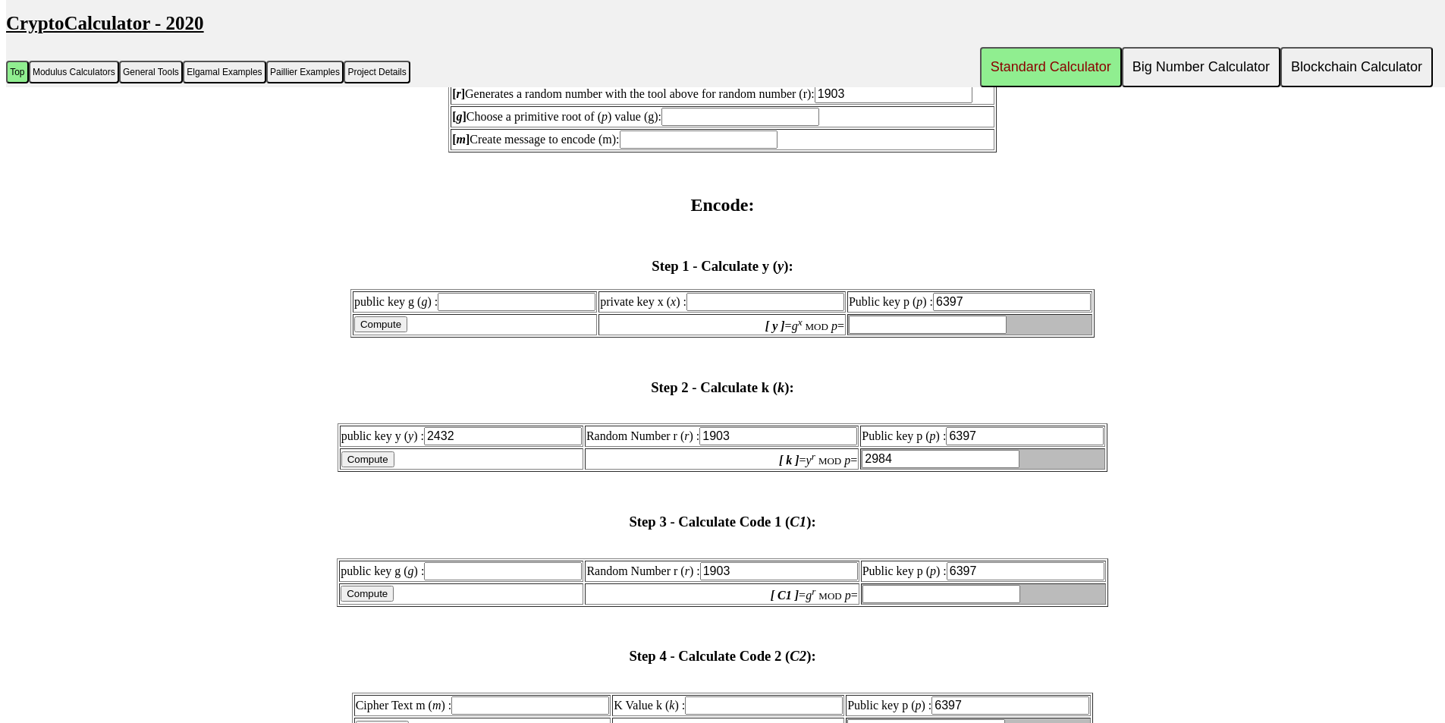
click at [775, 428] on input "1903" at bounding box center [778, 436] width 158 height 18
click at [907, 458] on input "[ k ] = y r MOD p =" at bounding box center [941, 459] width 158 height 18
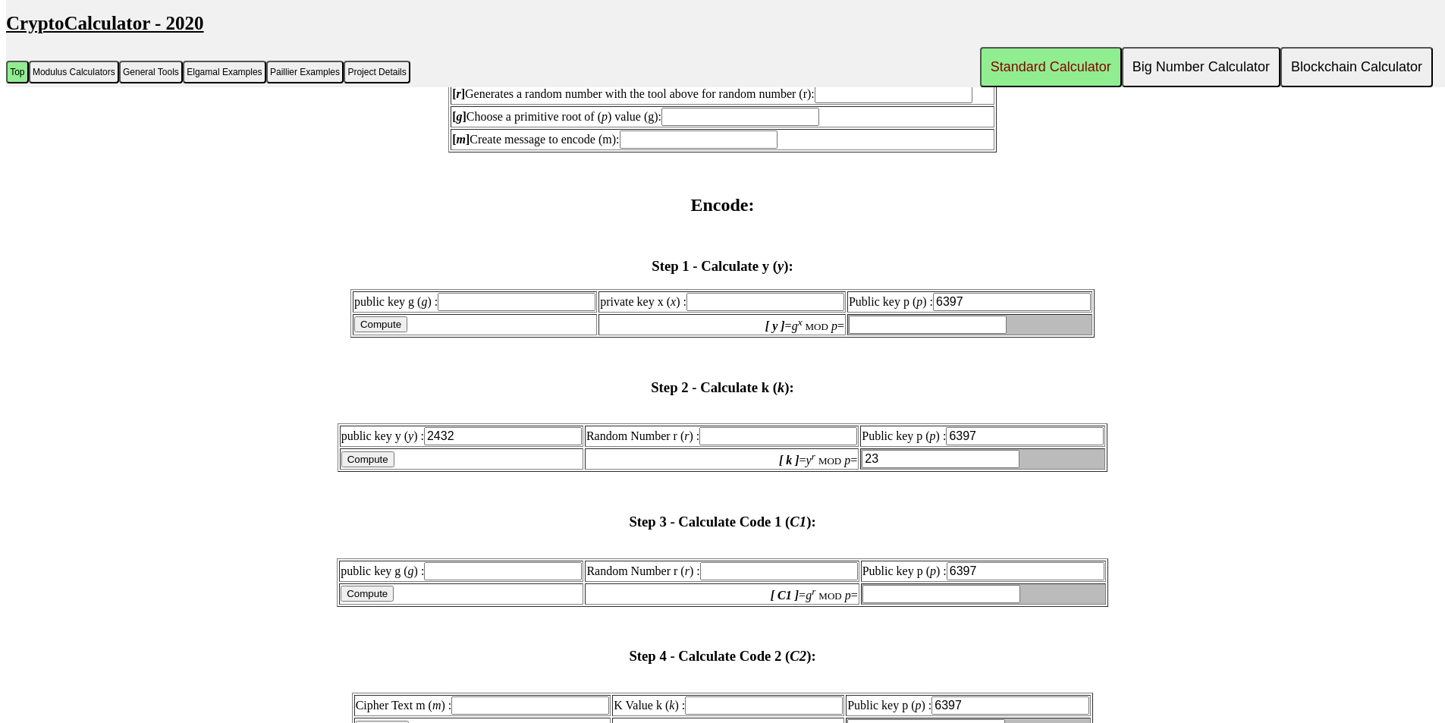
type input "23"
click at [388, 460] on input "Compute" at bounding box center [367, 459] width 53 height 16
type input "1"
click at [721, 437] on input "Random Number r ( r ) :" at bounding box center [778, 436] width 158 height 18
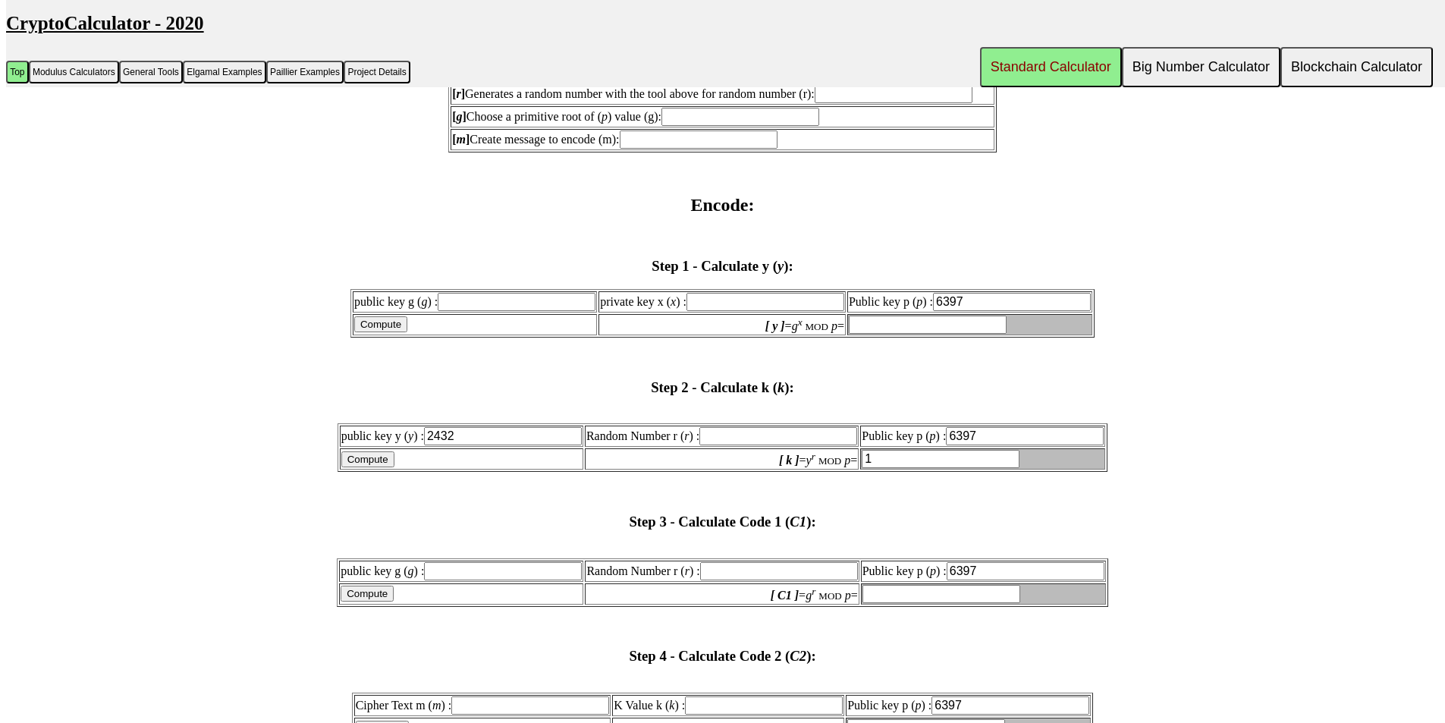
click at [784, 439] on input "Random Number r ( r ) :" at bounding box center [778, 436] width 158 height 18
click at [906, 457] on input "1" at bounding box center [941, 459] width 158 height 18
